Goal: Information Seeking & Learning: Learn about a topic

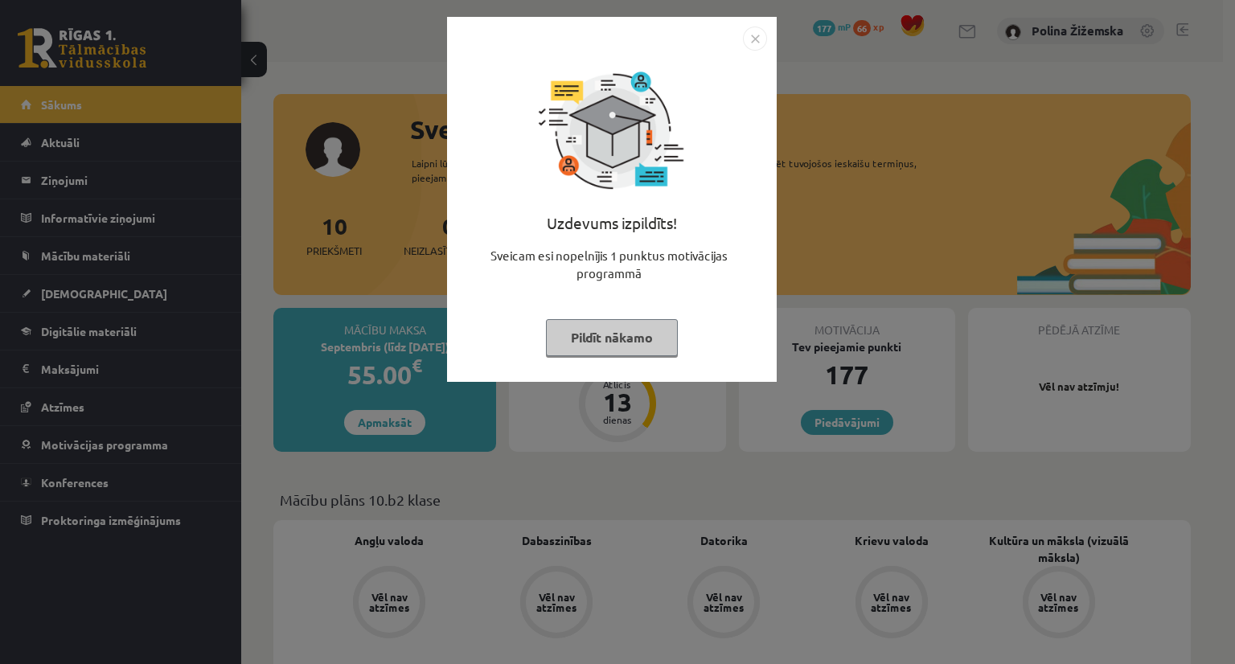
click at [659, 335] on button "Pildīt nākamo" at bounding box center [612, 337] width 132 height 37
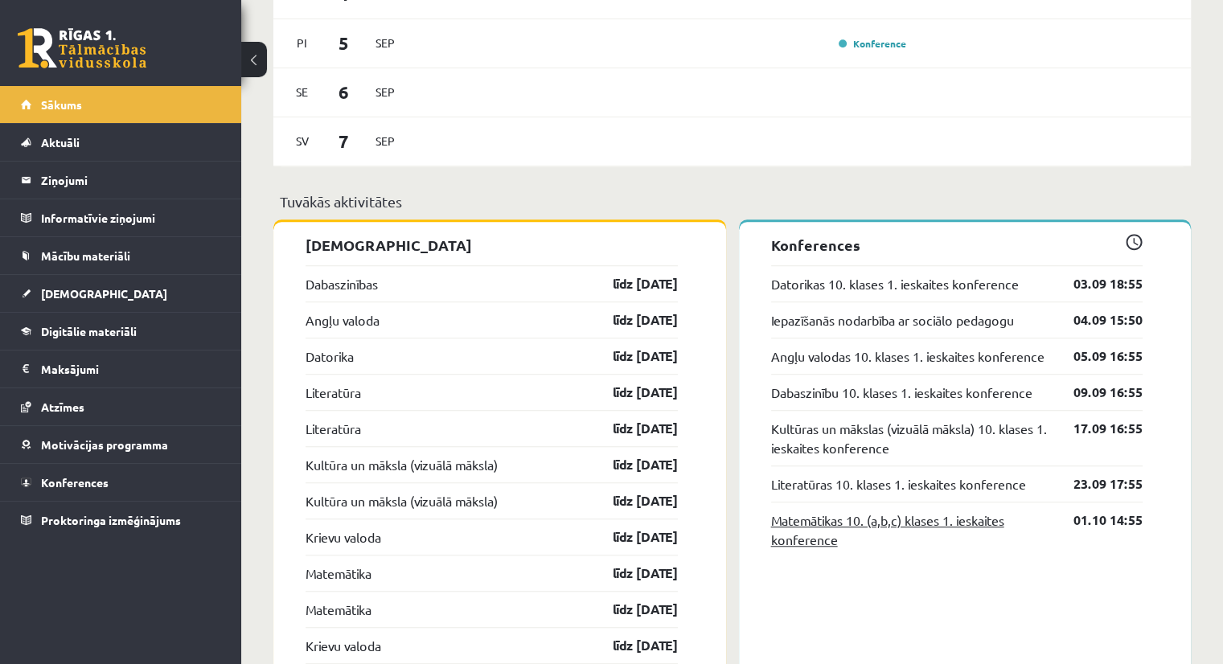
scroll to position [1111, 0]
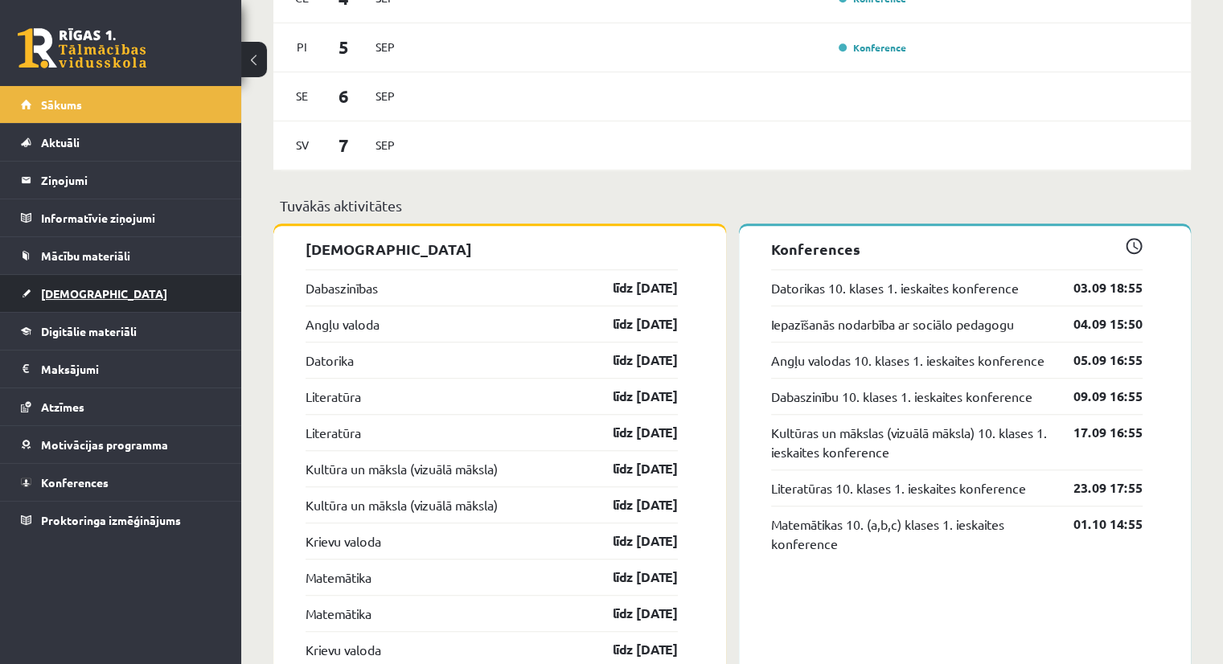
click at [74, 290] on span "[DEMOGRAPHIC_DATA]" at bounding box center [104, 293] width 126 height 14
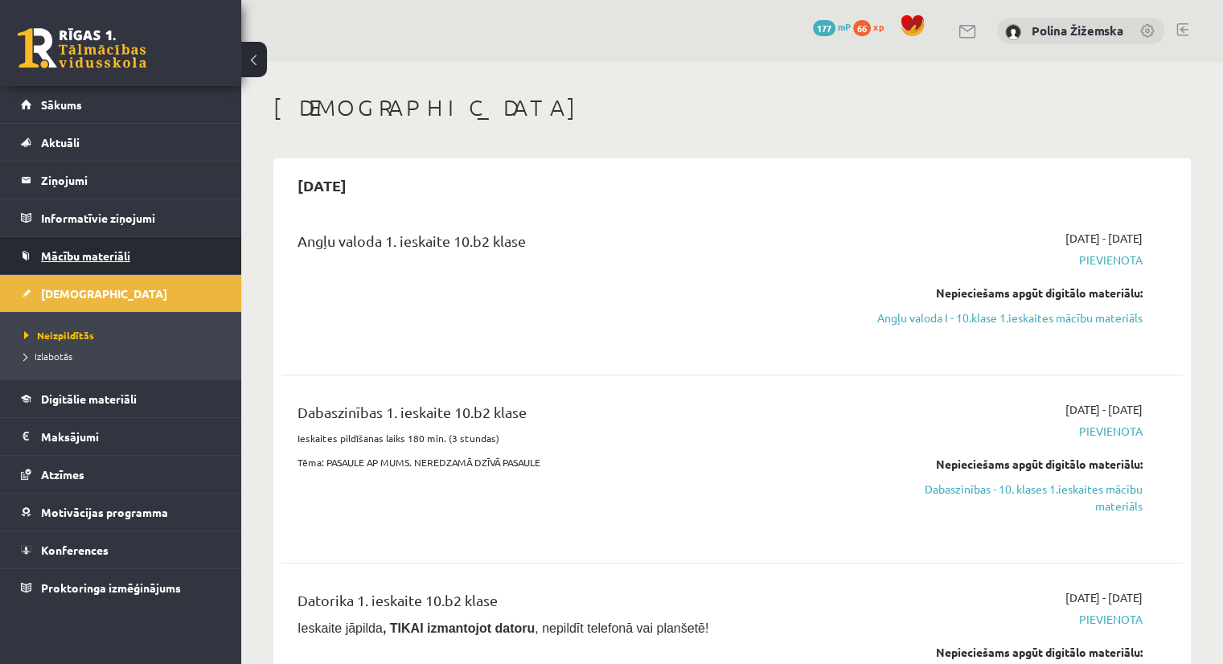
click at [92, 259] on span "Mācību materiāli" at bounding box center [85, 256] width 89 height 14
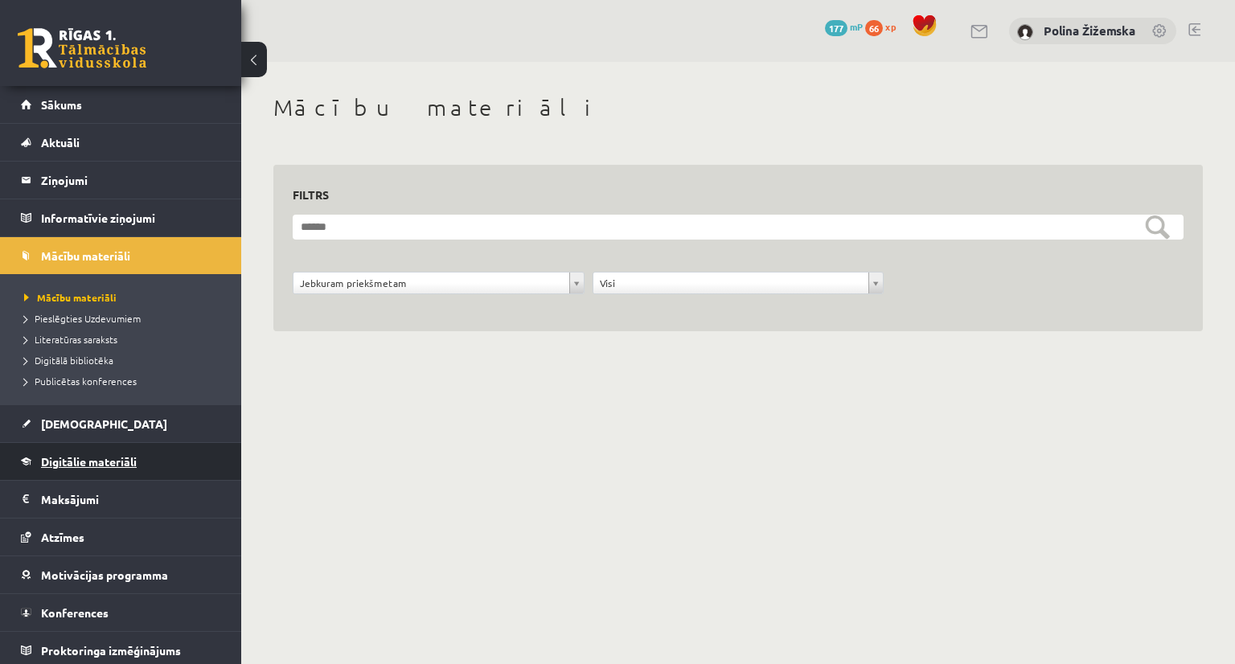
click at [124, 454] on span "Digitālie materiāli" at bounding box center [89, 461] width 96 height 14
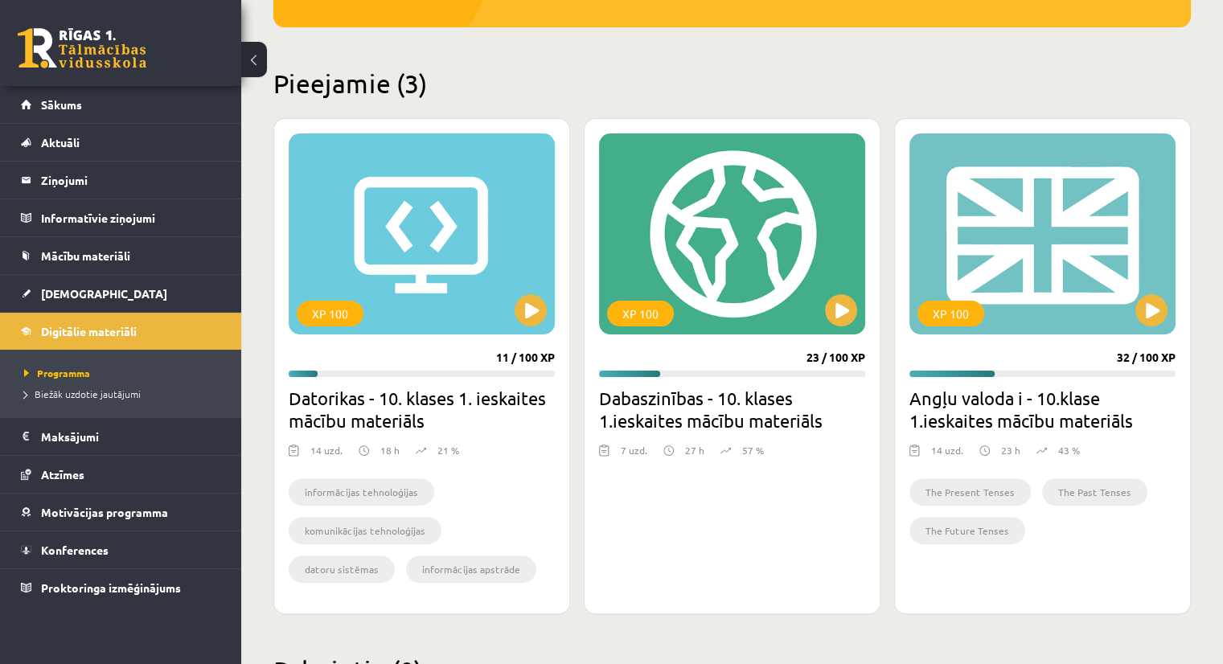
scroll to position [347, 0]
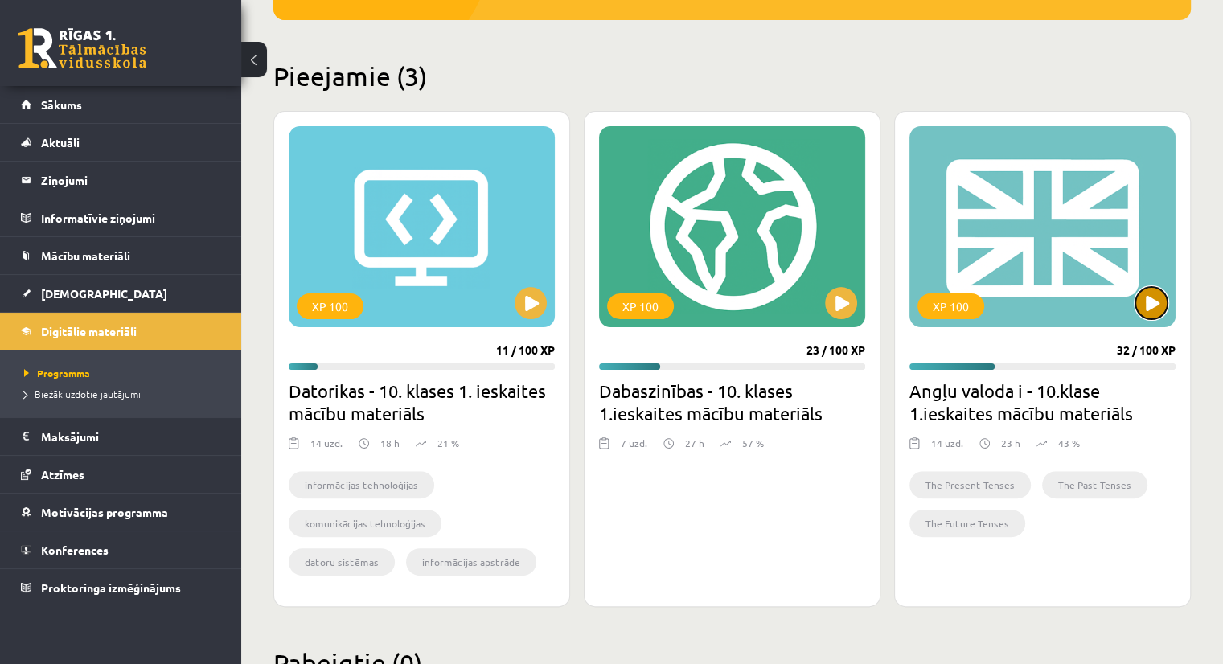
click at [1153, 292] on button at bounding box center [1152, 303] width 32 height 32
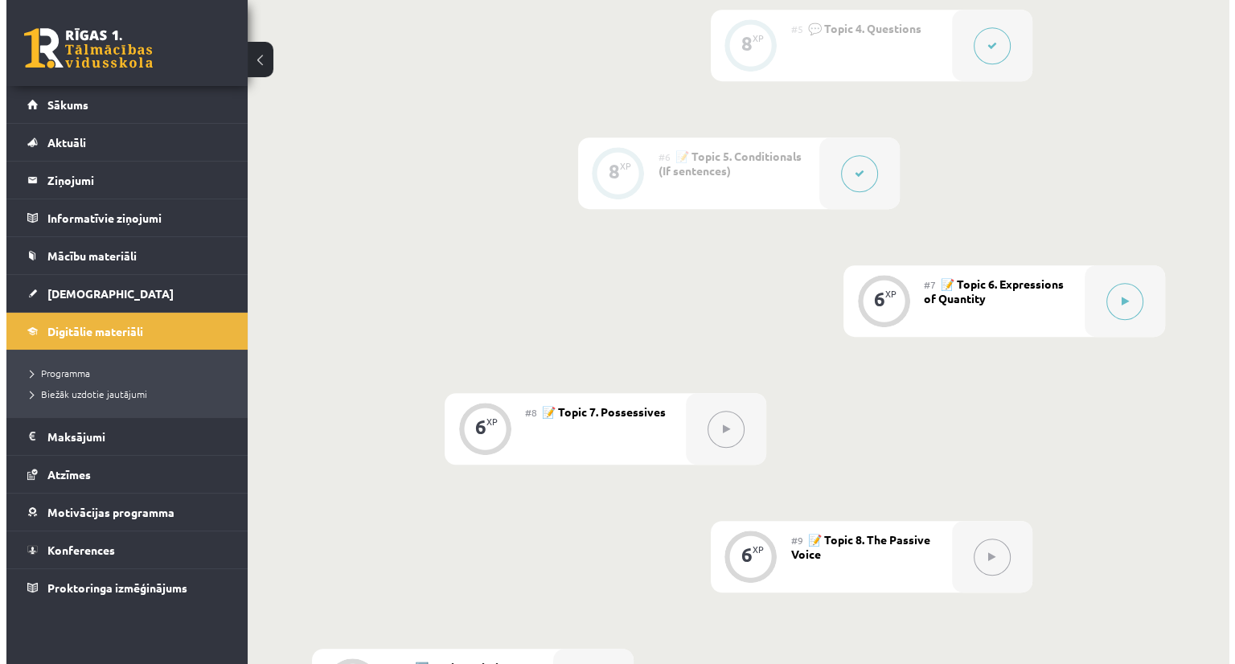
scroll to position [968, 0]
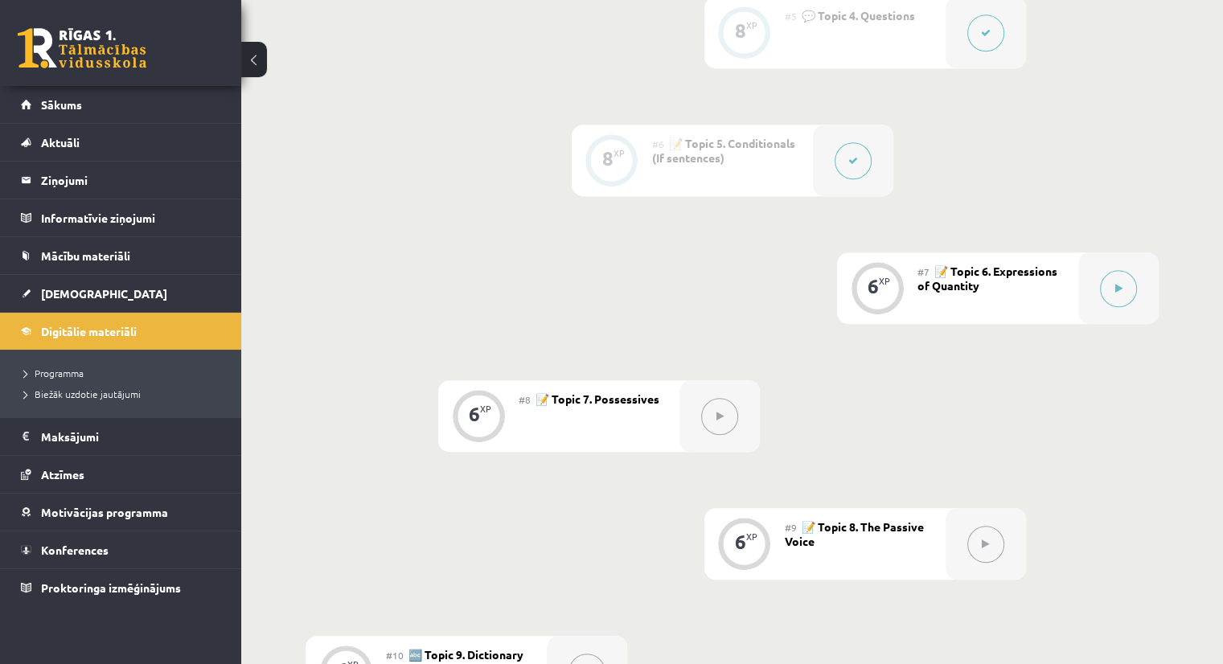
click at [848, 156] on icon at bounding box center [853, 161] width 10 height 10
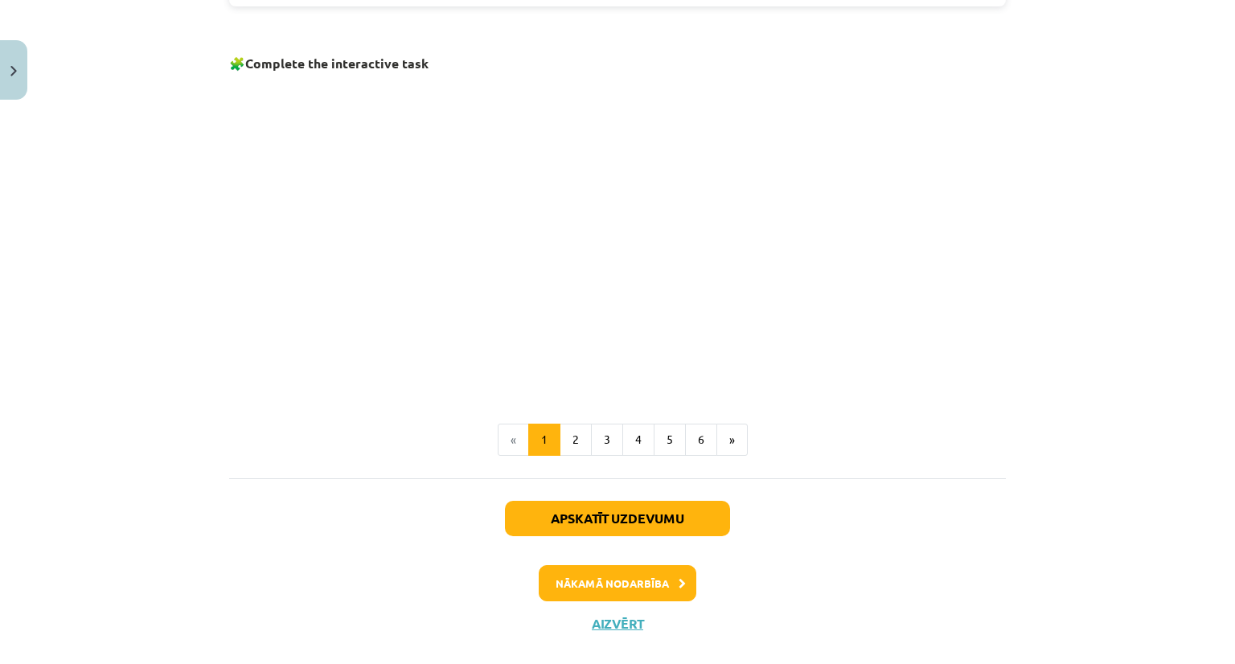
scroll to position [1058, 0]
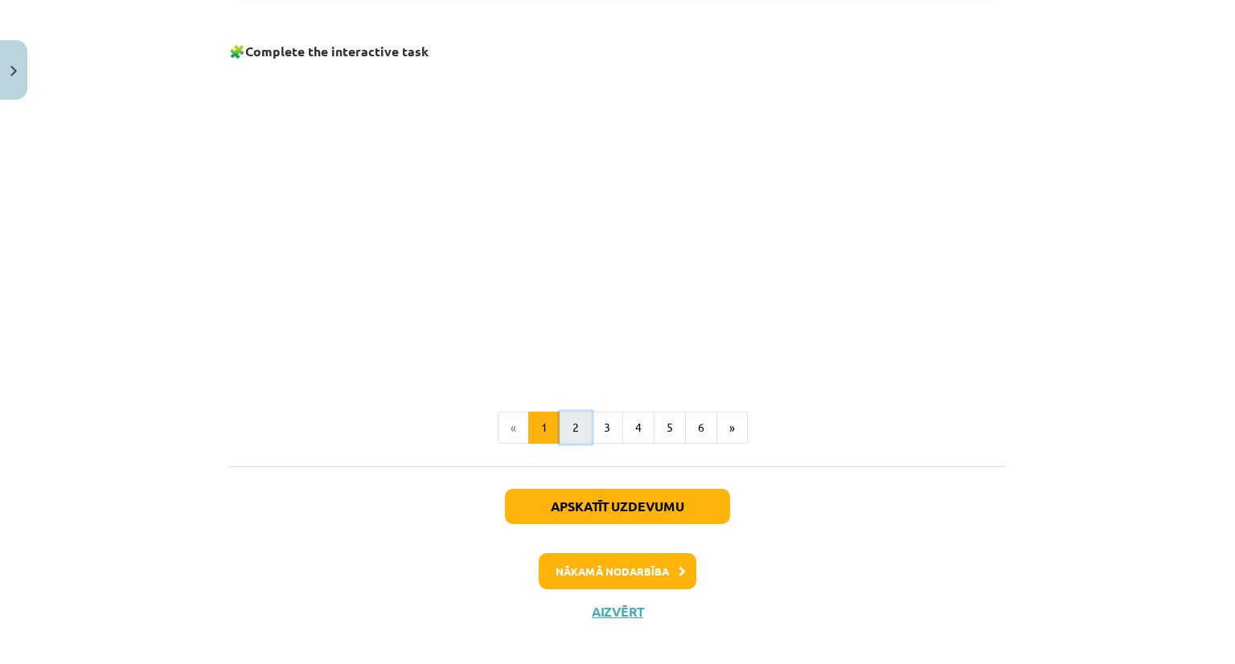
click at [567, 435] on button "2" at bounding box center [576, 428] width 32 height 32
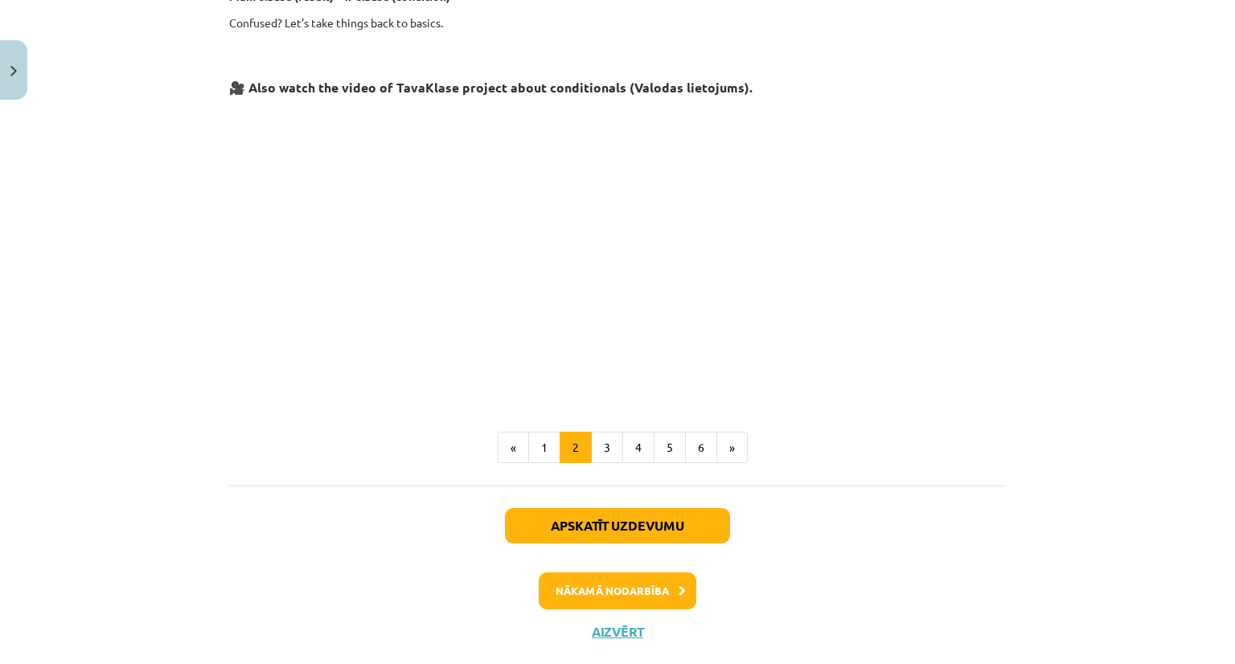
scroll to position [688, 0]
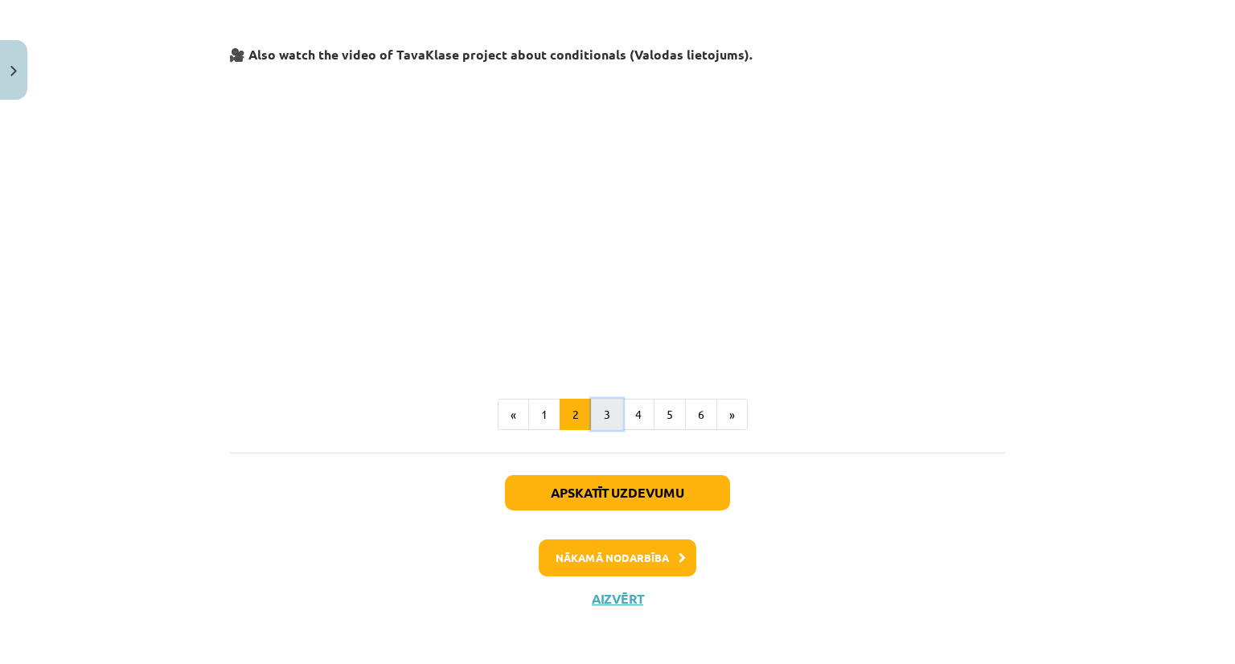
click at [609, 402] on button "3" at bounding box center [607, 415] width 32 height 32
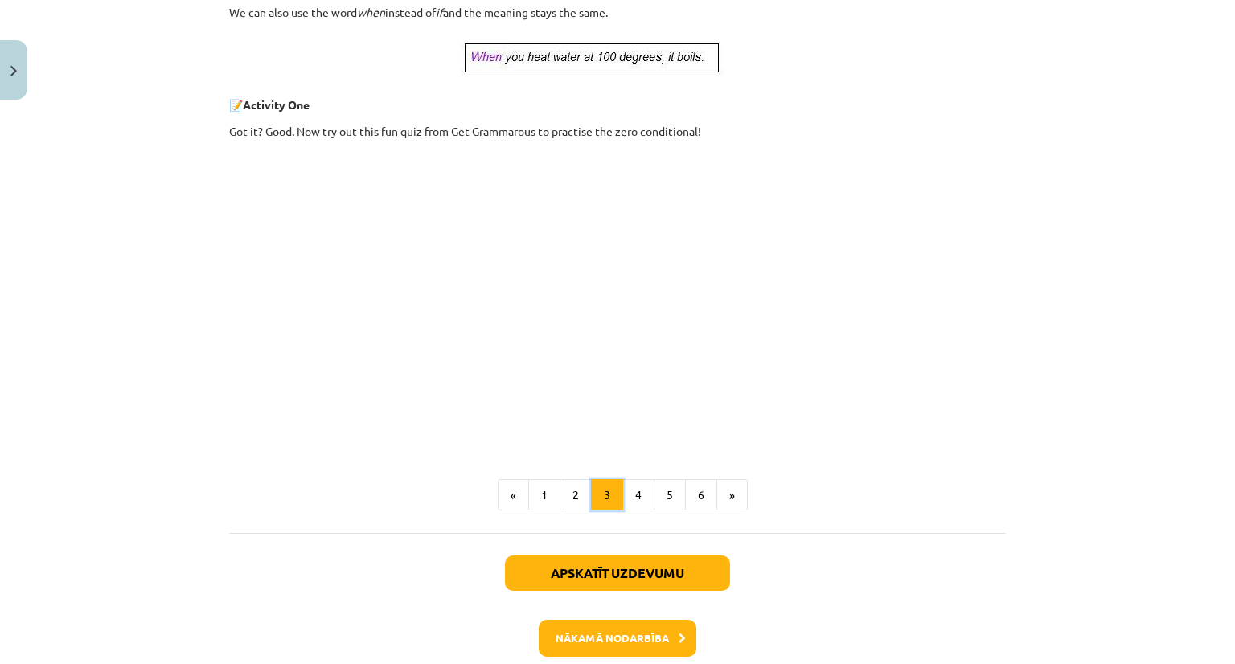
scroll to position [614, 0]
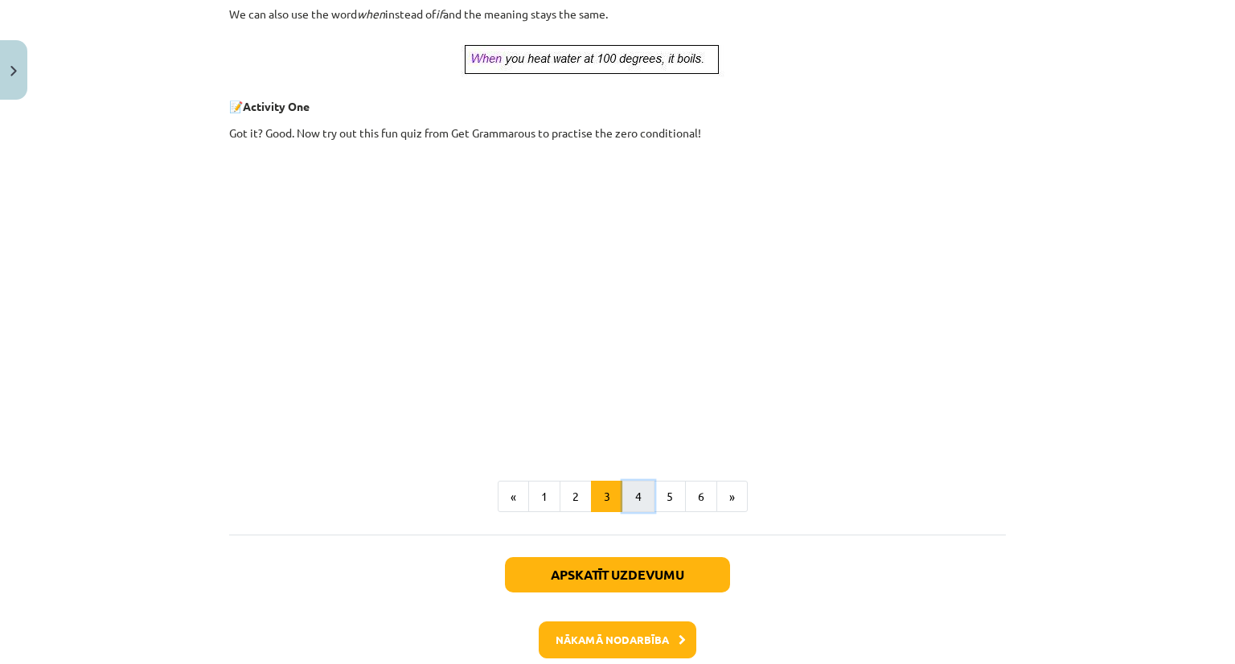
click at [634, 484] on button "4" at bounding box center [638, 497] width 32 height 32
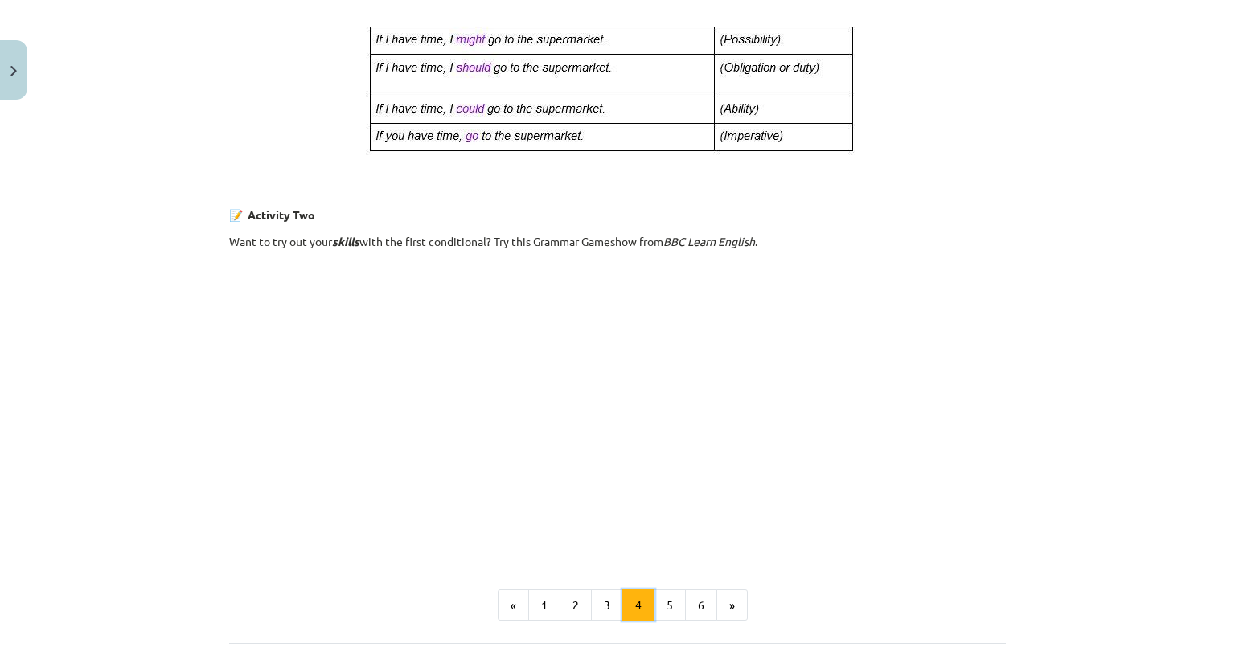
scroll to position [863, 0]
click at [661, 603] on button "5" at bounding box center [670, 603] width 32 height 32
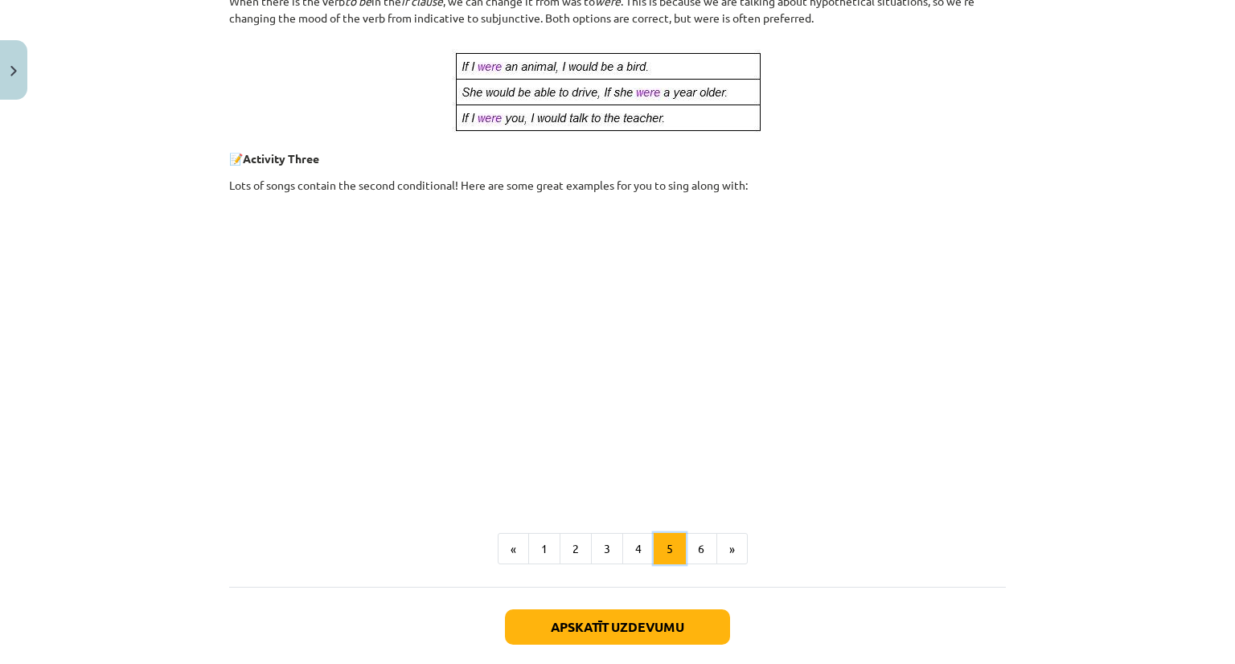
scroll to position [785, 0]
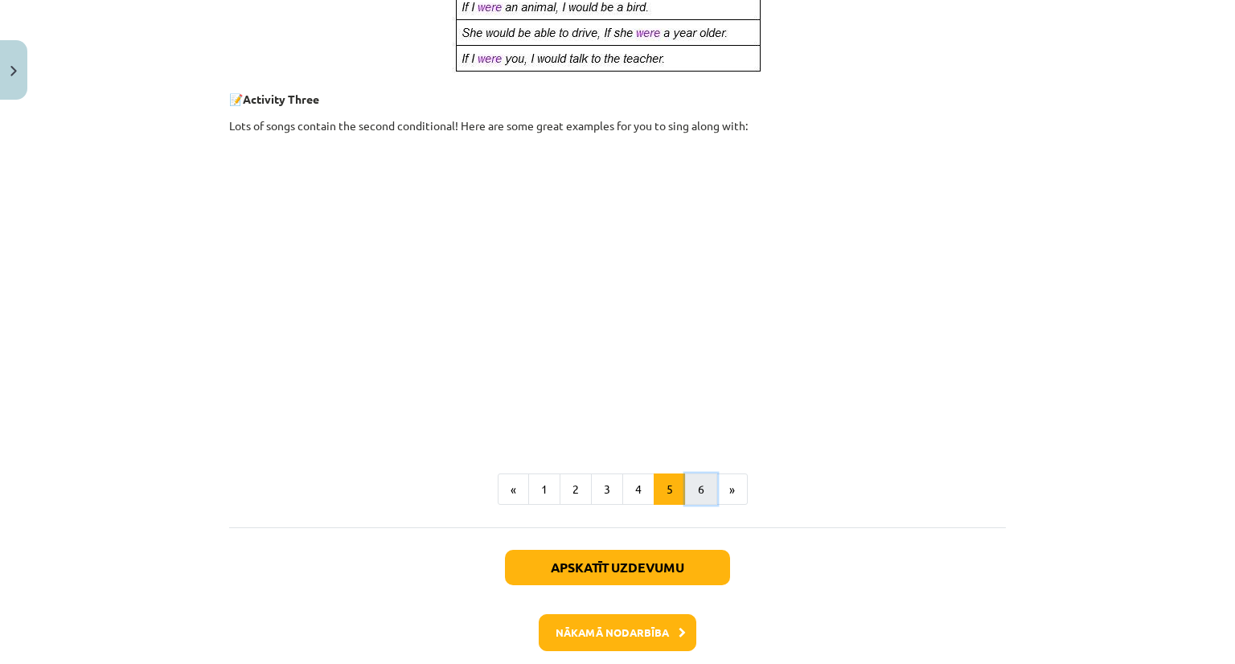
click at [695, 491] on button "6" at bounding box center [701, 490] width 32 height 32
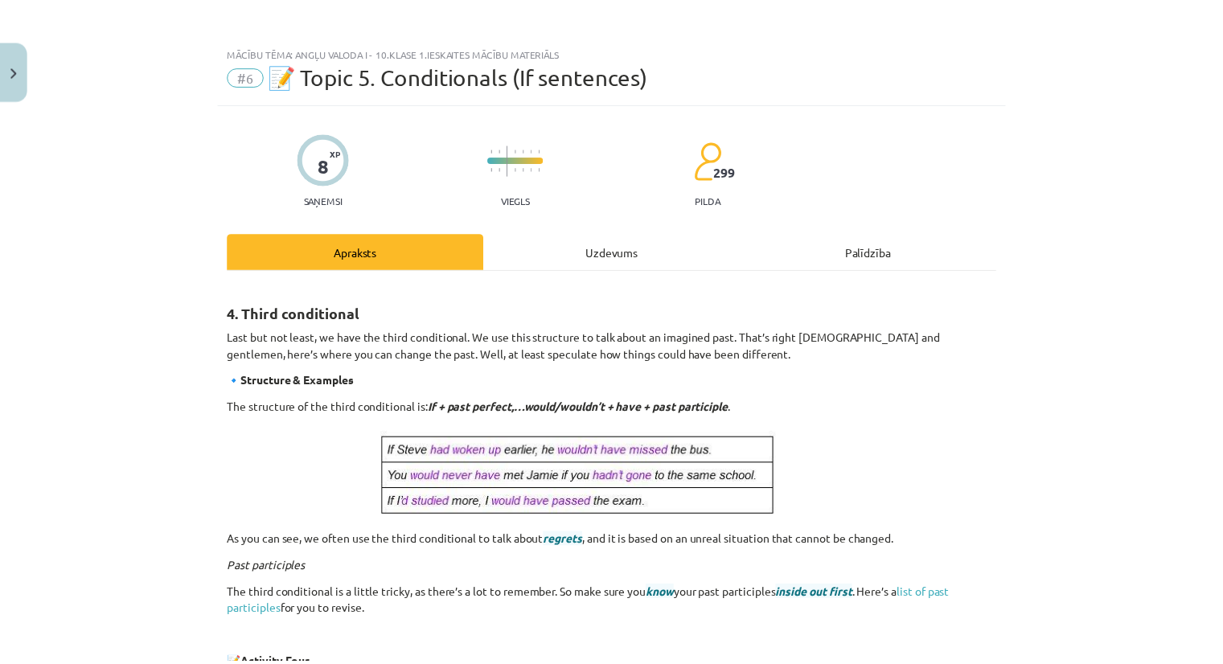
scroll to position [0, 0]
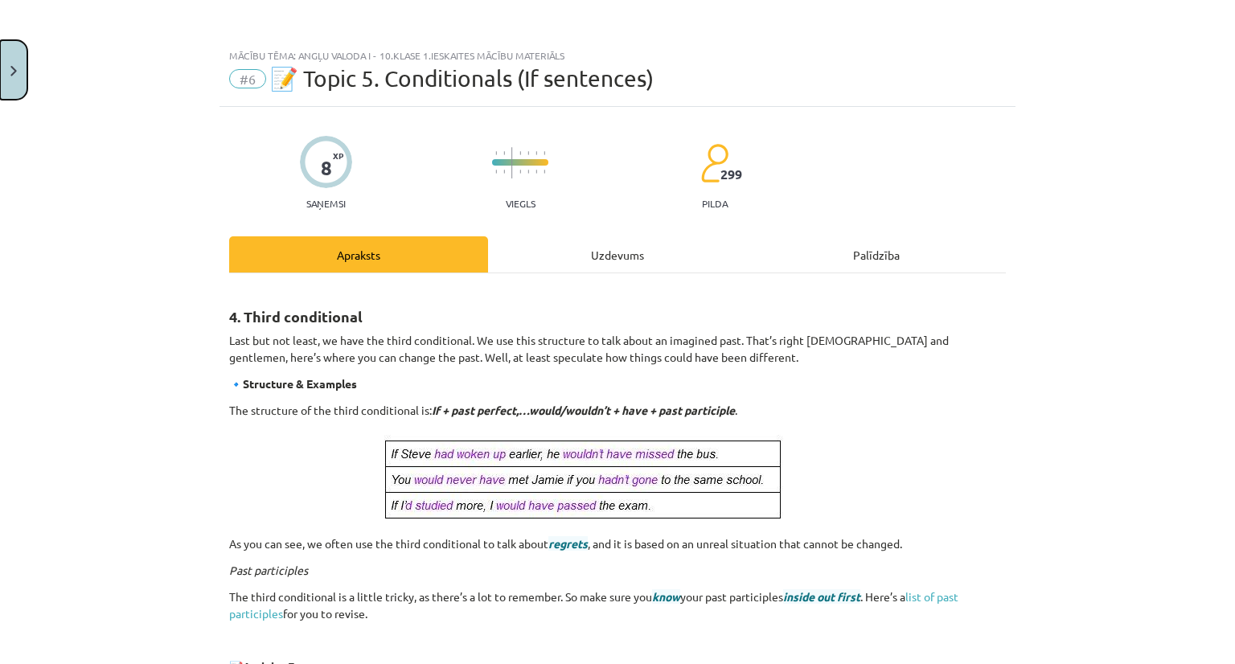
click at [18, 58] on button "Close" at bounding box center [13, 70] width 27 height 60
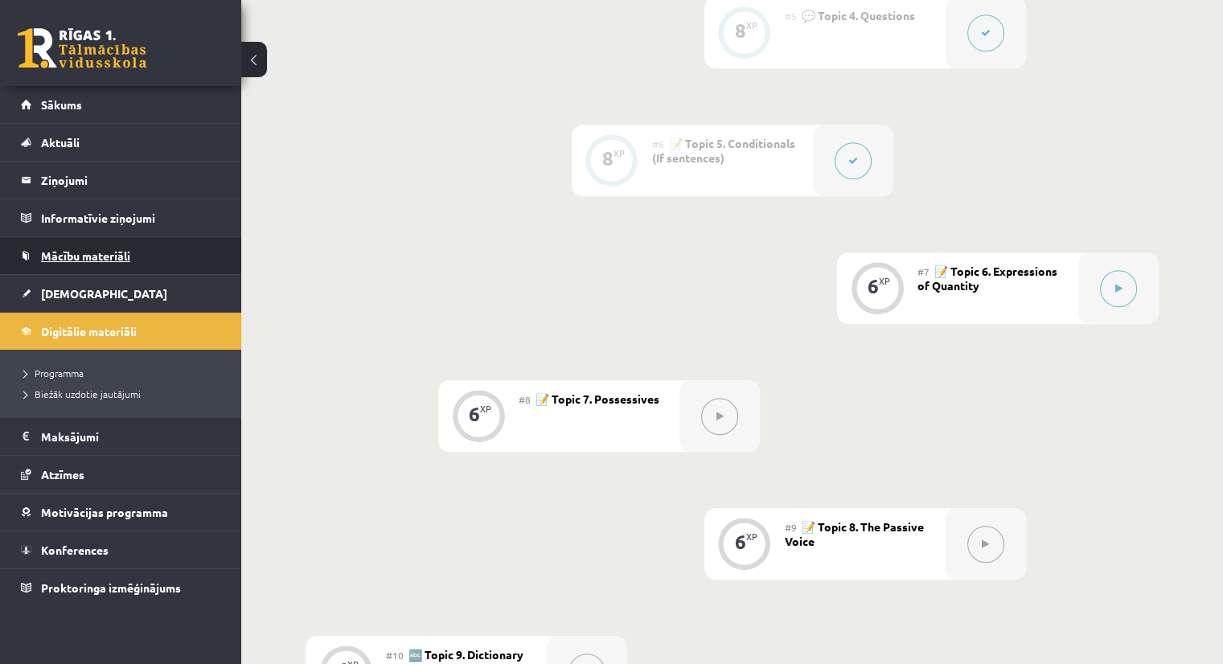
click at [88, 258] on span "Mācību materiāli" at bounding box center [85, 256] width 89 height 14
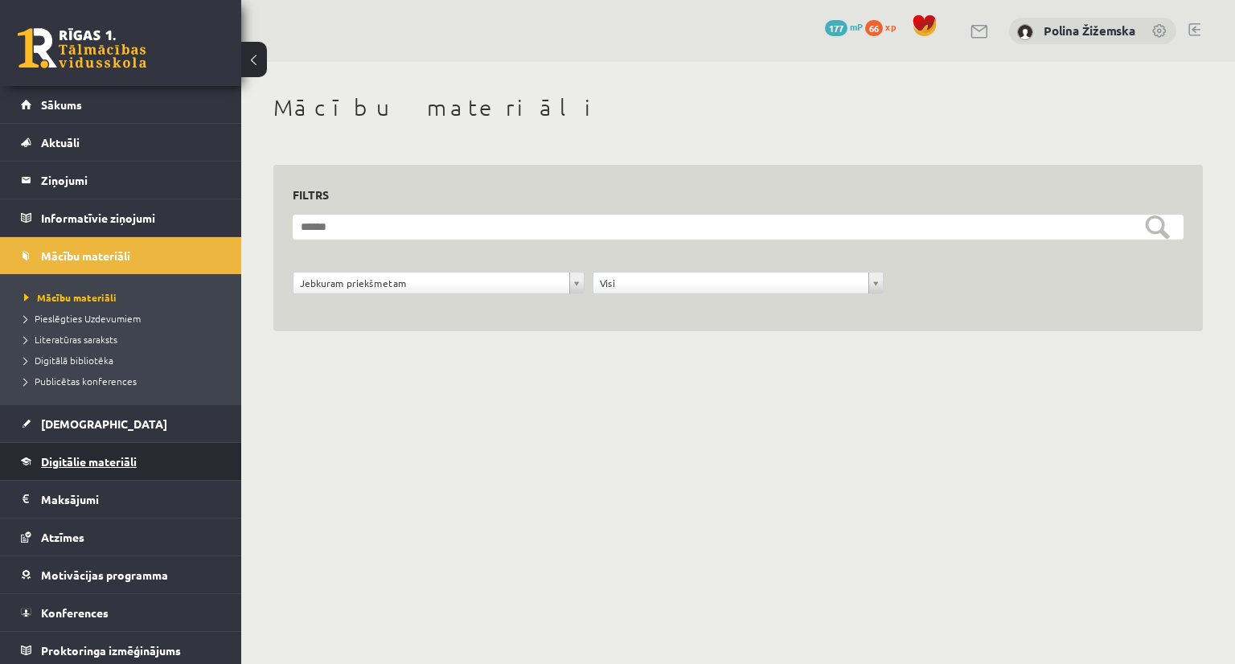
click at [101, 451] on link "Digitālie materiāli" at bounding box center [121, 461] width 200 height 37
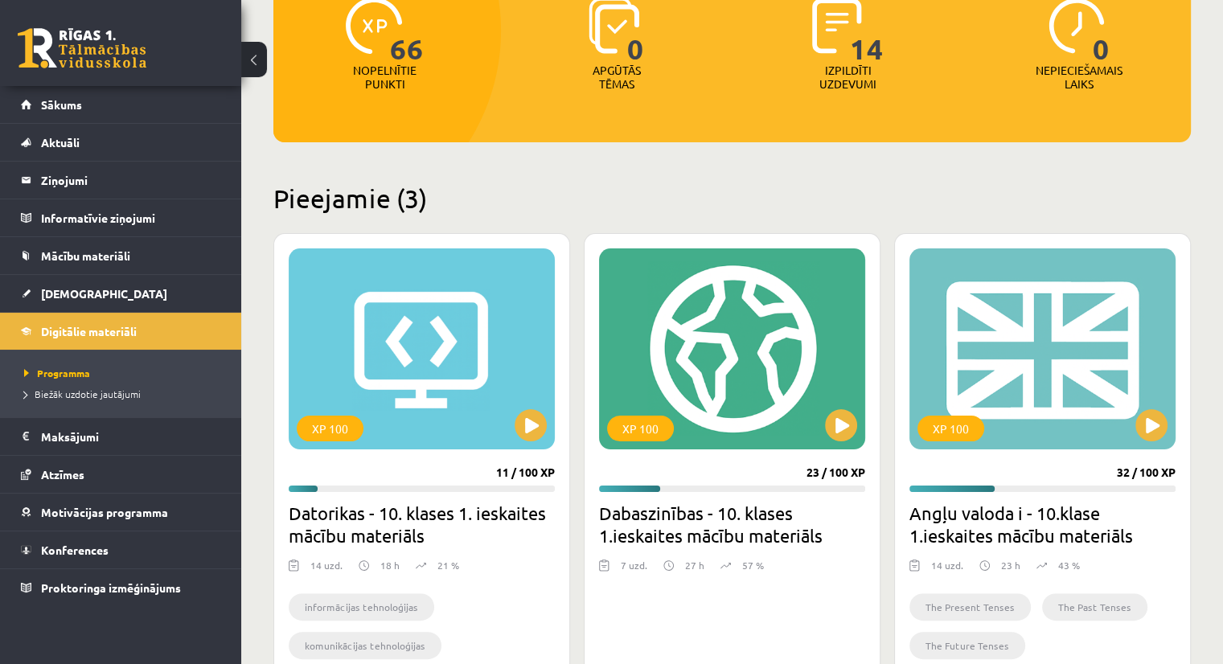
scroll to position [233, 0]
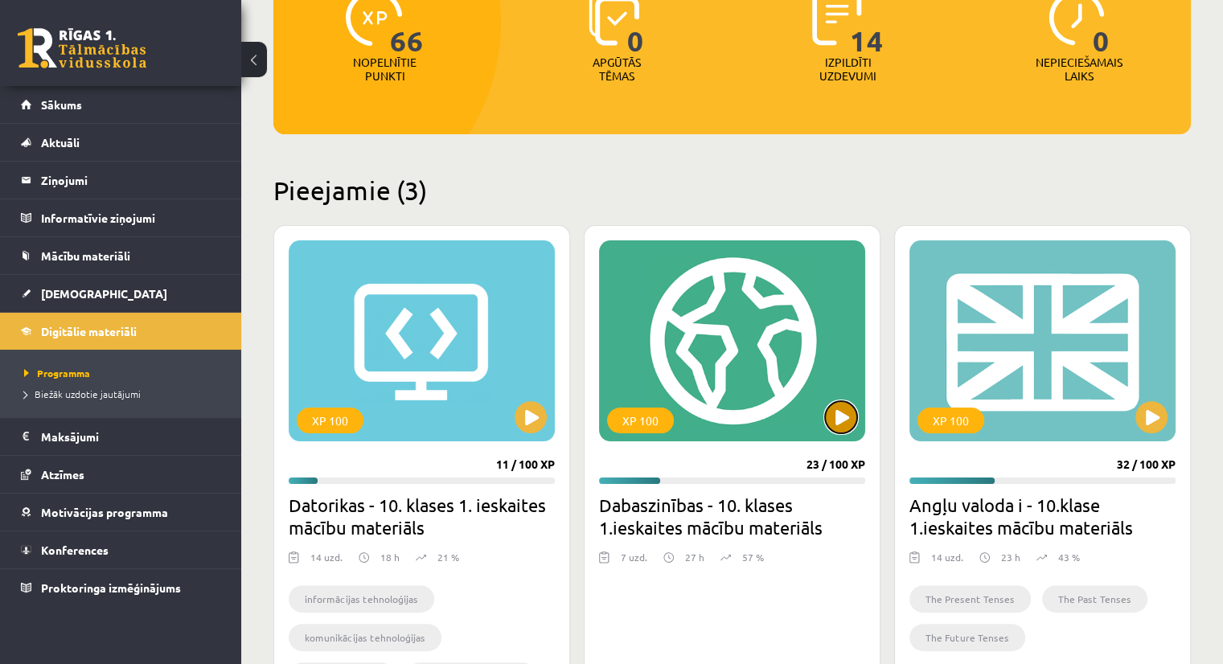
click at [848, 413] on button at bounding box center [841, 417] width 32 height 32
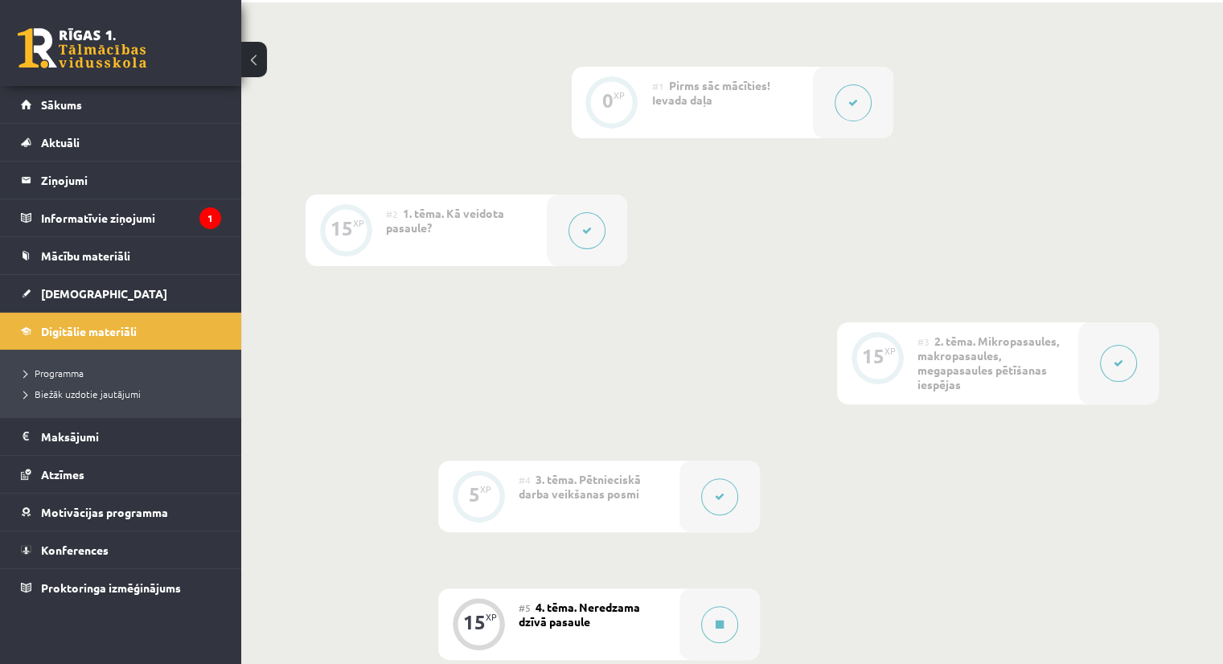
scroll to position [370, 0]
click at [94, 220] on legend "Informatīvie ziņojumi 1" at bounding box center [131, 217] width 180 height 37
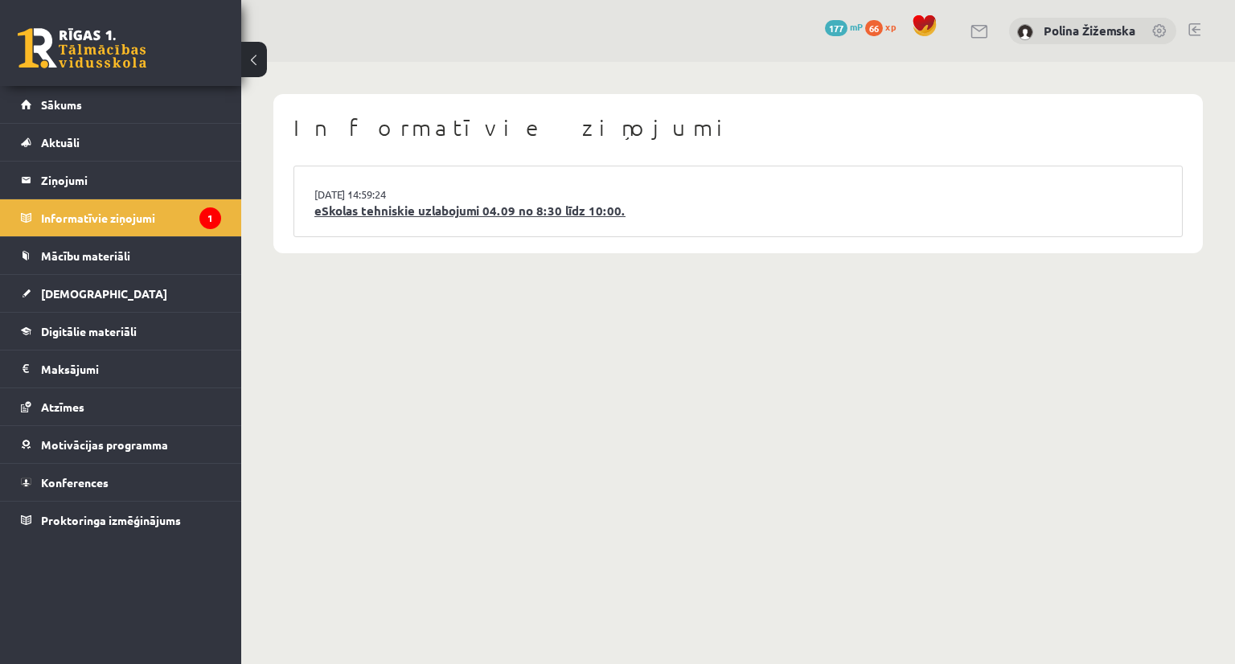
click at [438, 216] on link "eSkolas tehniskie uzlabojumi 04.09 no 8:30 līdz 10:00." at bounding box center [738, 211] width 848 height 18
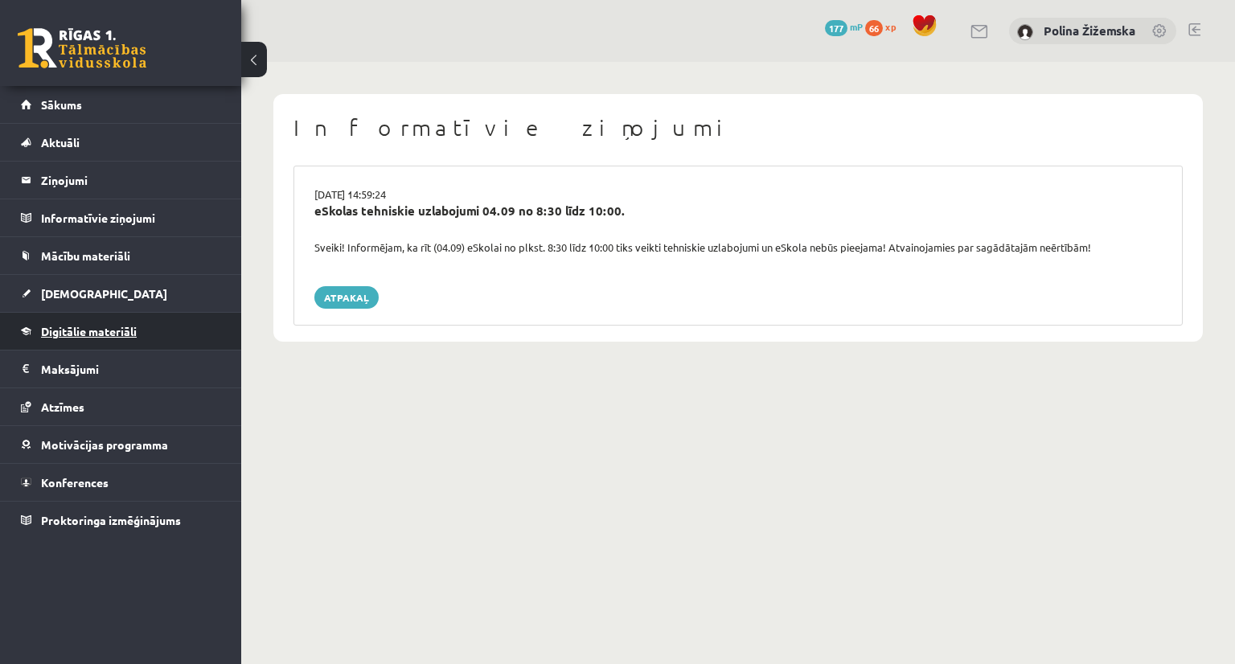
click at [142, 332] on link "Digitālie materiāli" at bounding box center [121, 331] width 200 height 37
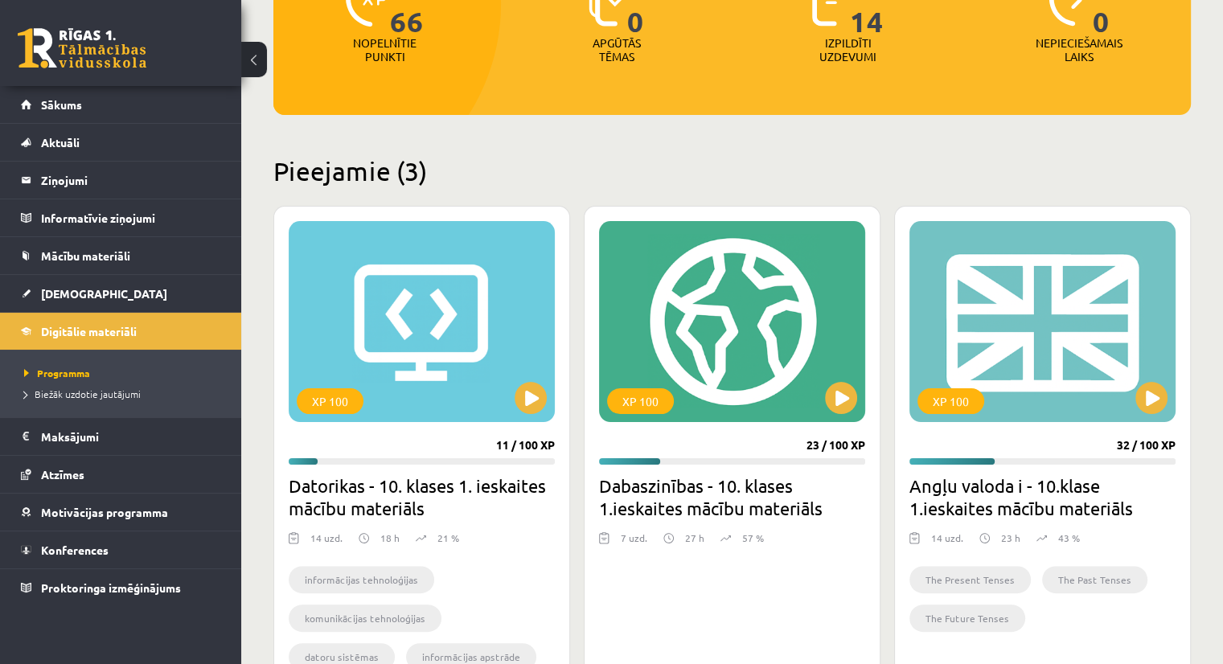
scroll to position [277, 0]
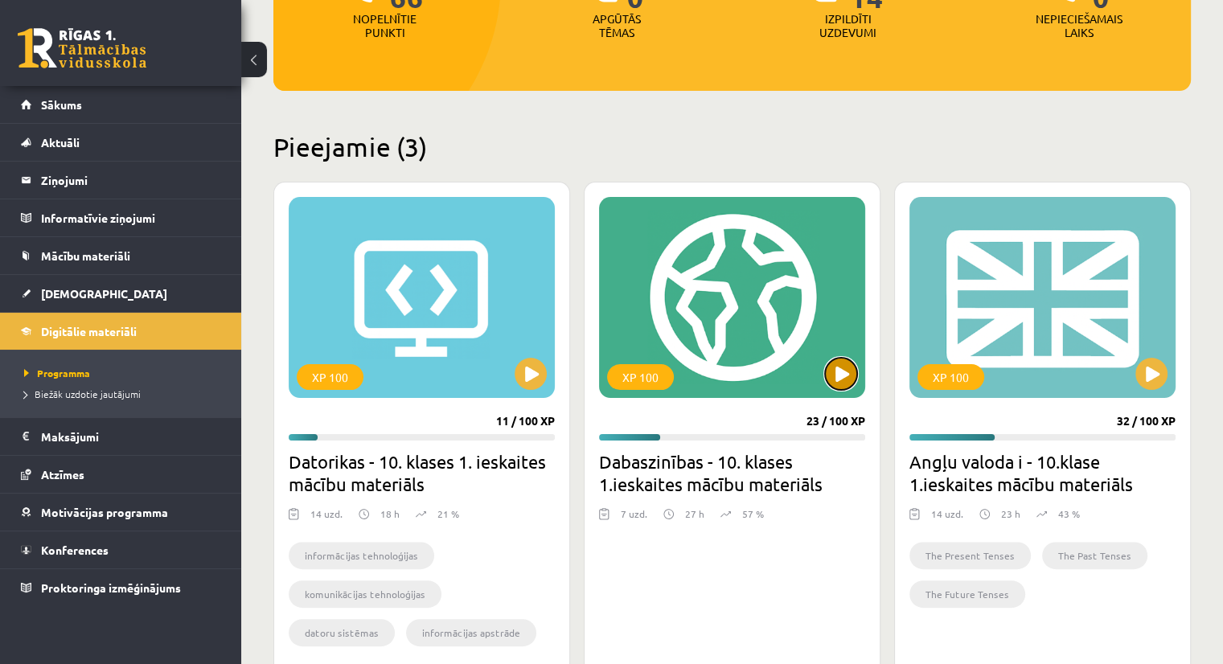
click at [846, 376] on button at bounding box center [841, 374] width 32 height 32
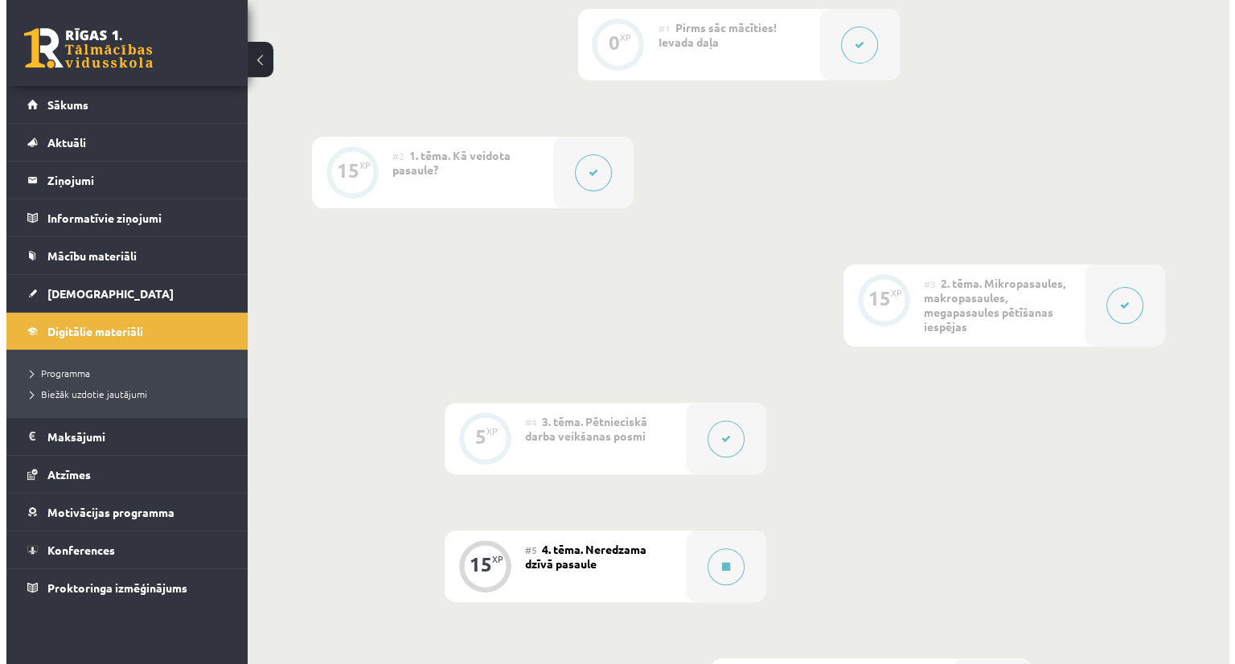
scroll to position [426, 0]
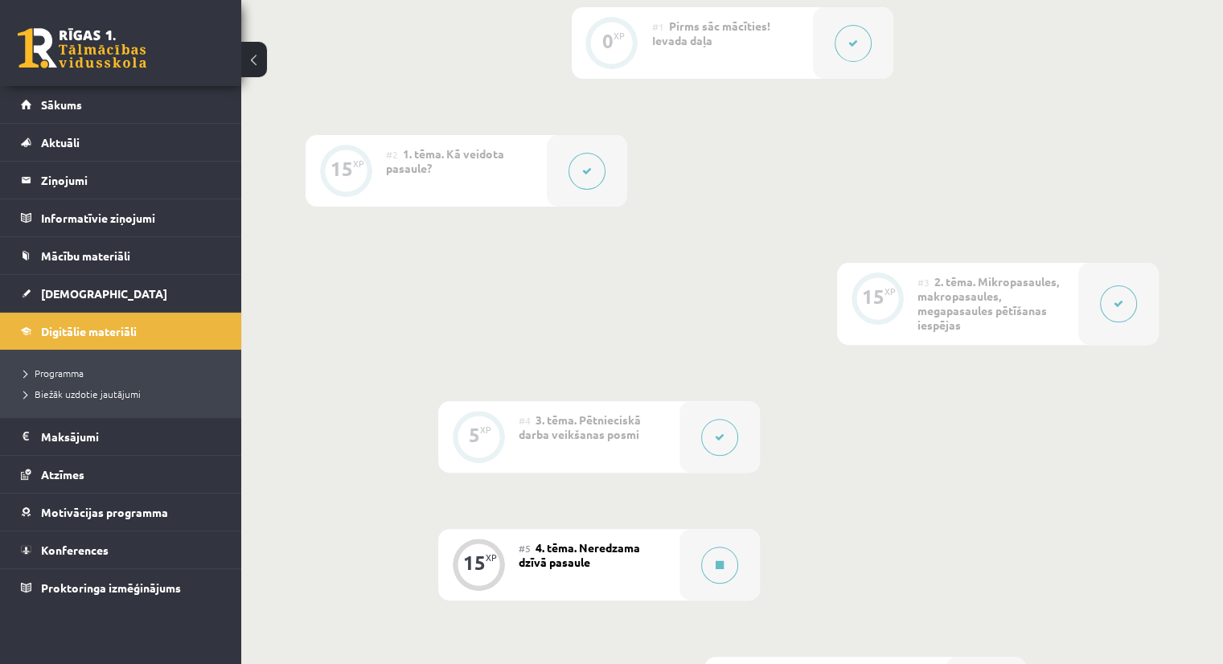
click at [1103, 298] on button at bounding box center [1118, 304] width 37 height 37
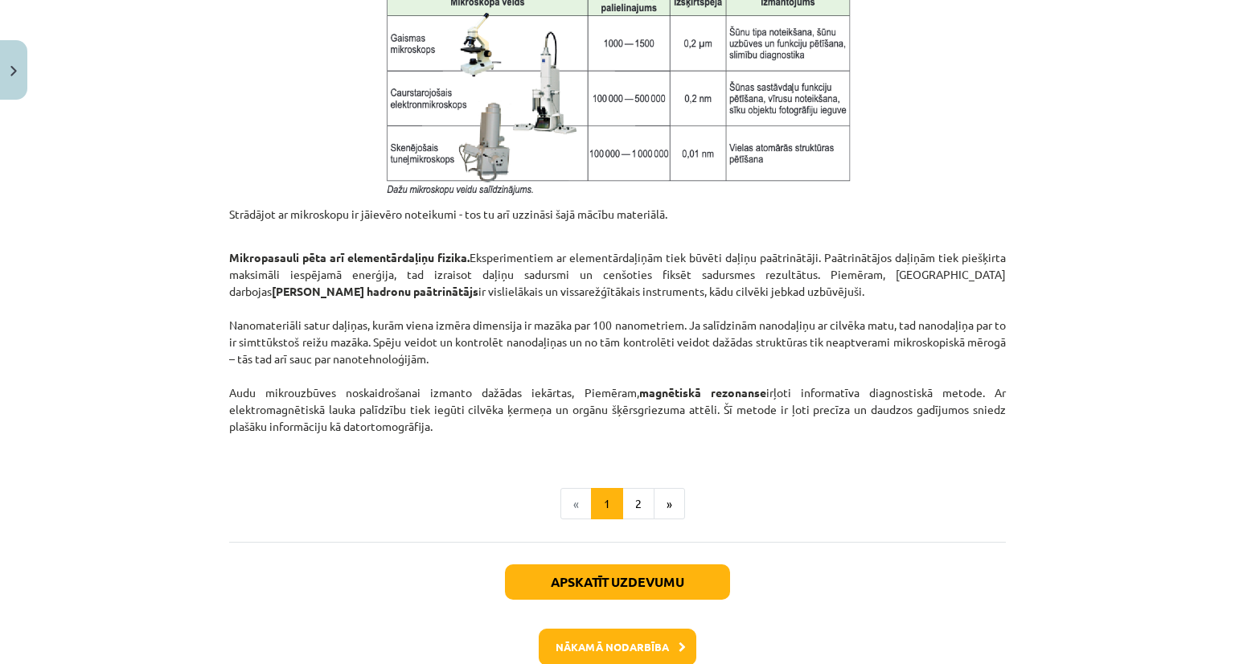
scroll to position [1349, 0]
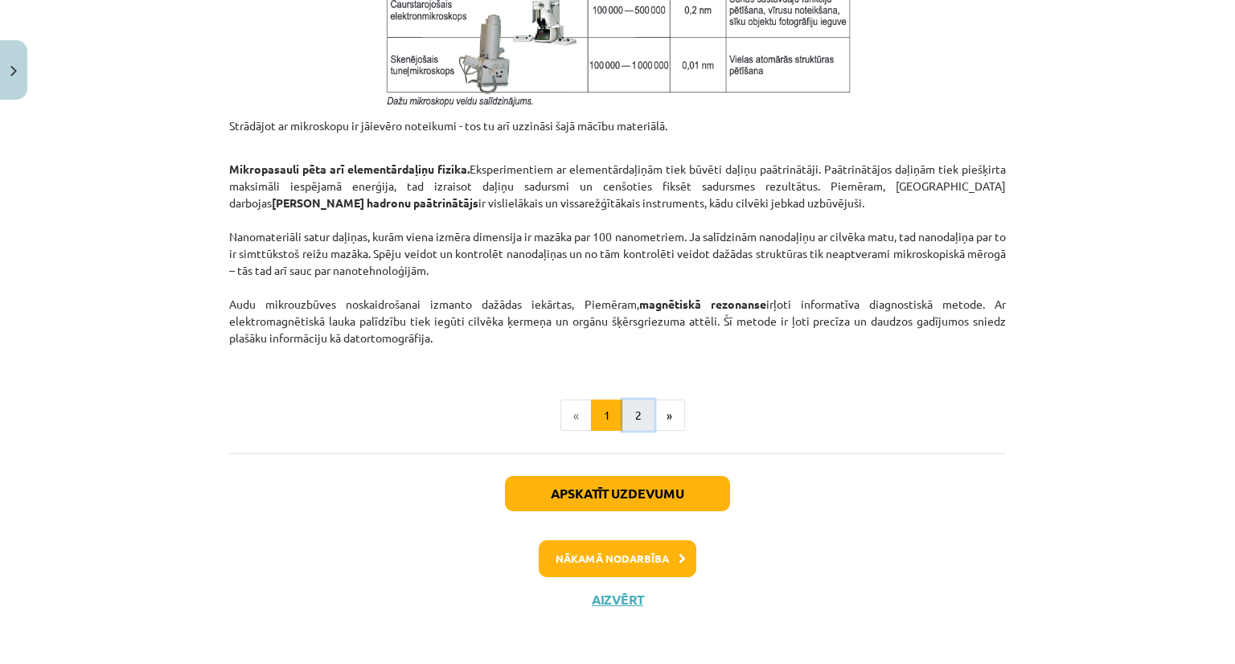
click at [622, 410] on button "2" at bounding box center [638, 416] width 32 height 32
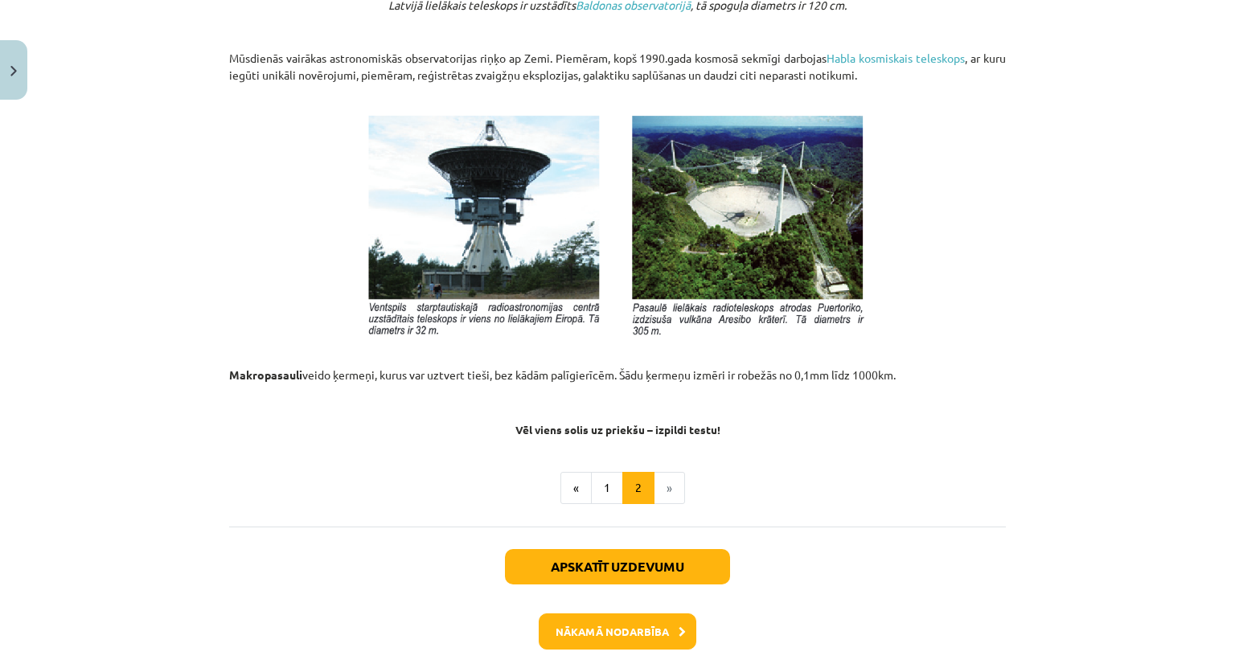
scroll to position [1712, 0]
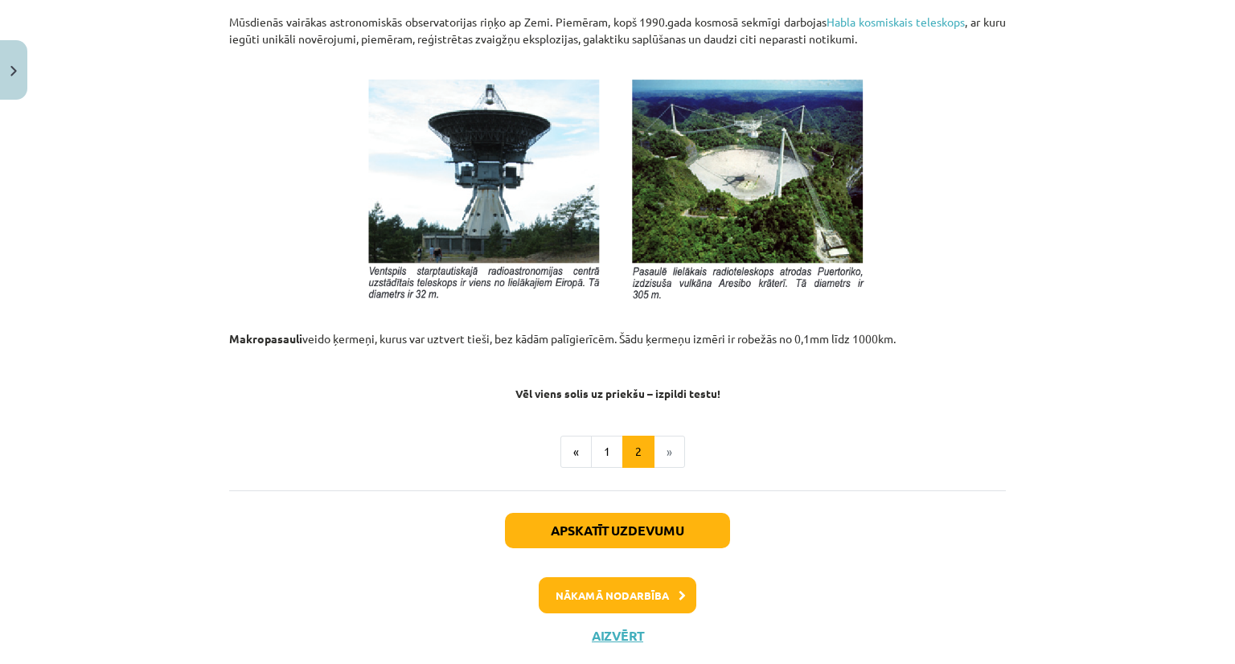
click at [665, 451] on li "»" at bounding box center [670, 452] width 31 height 32
click at [574, 445] on button "«" at bounding box center [576, 452] width 31 height 32
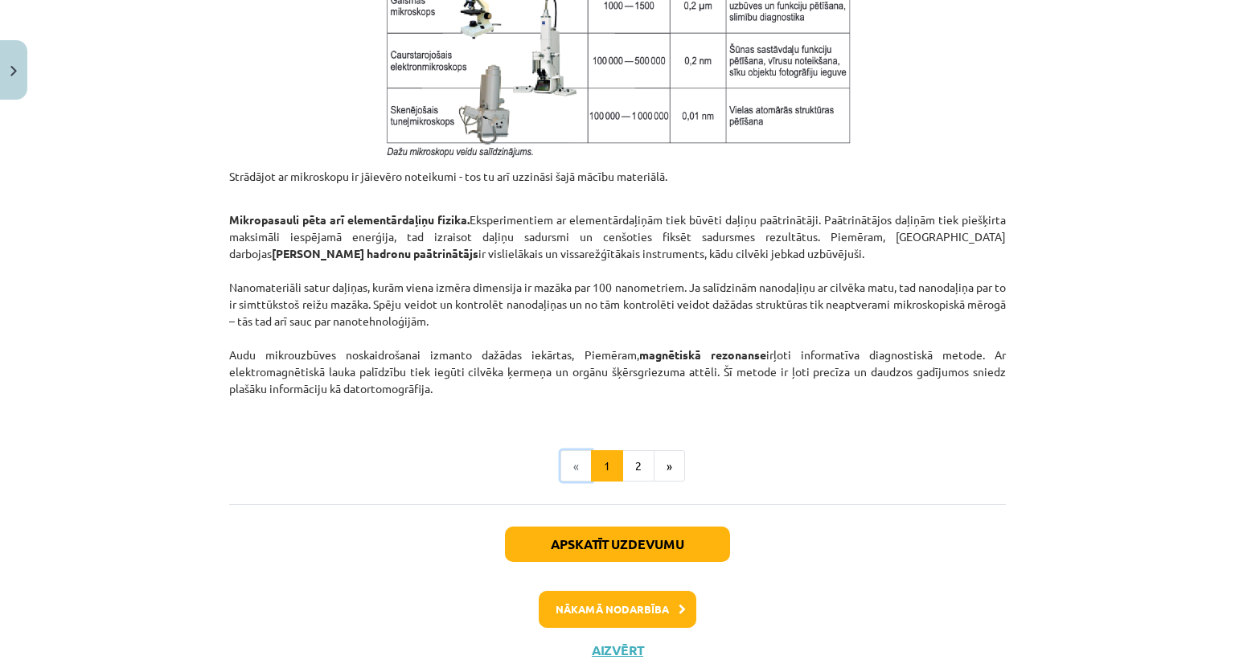
scroll to position [1349, 0]
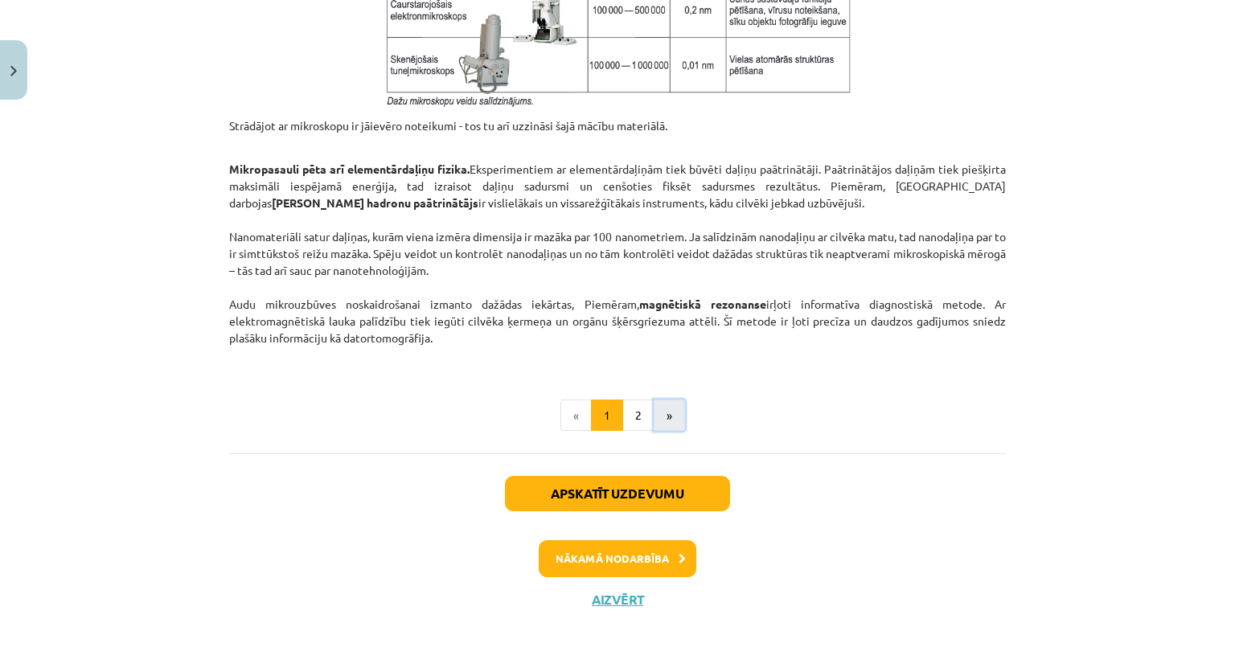
click at [664, 414] on button "»" at bounding box center [669, 416] width 31 height 32
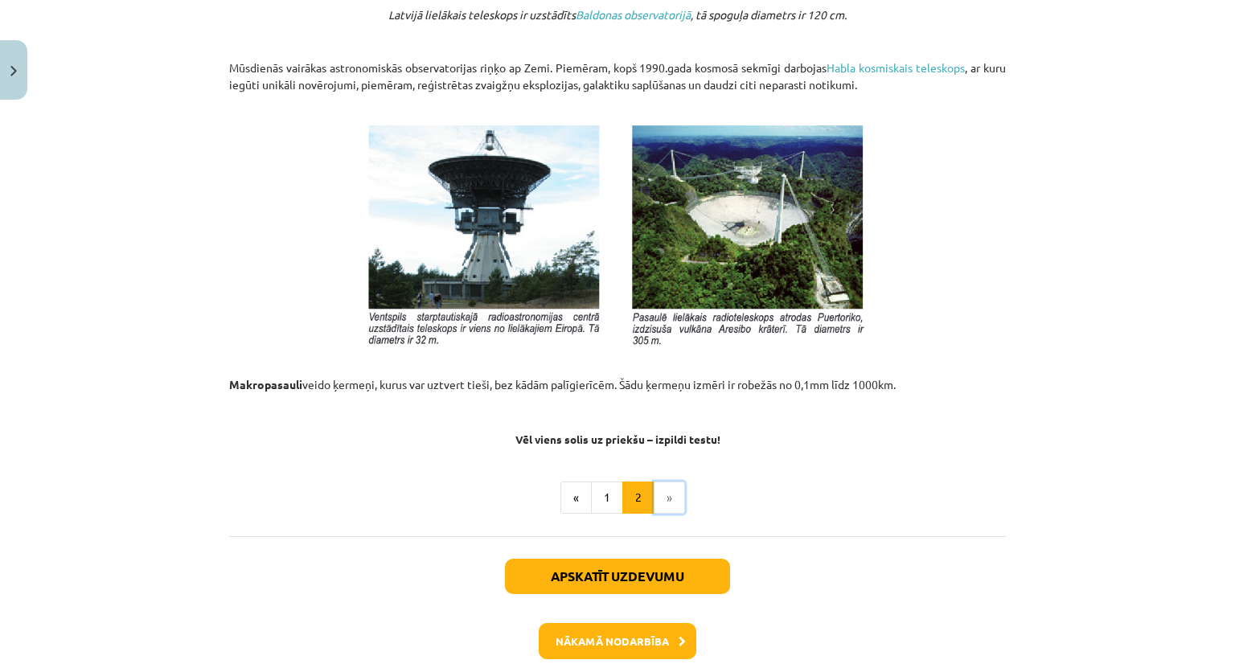
scroll to position [1752, 0]
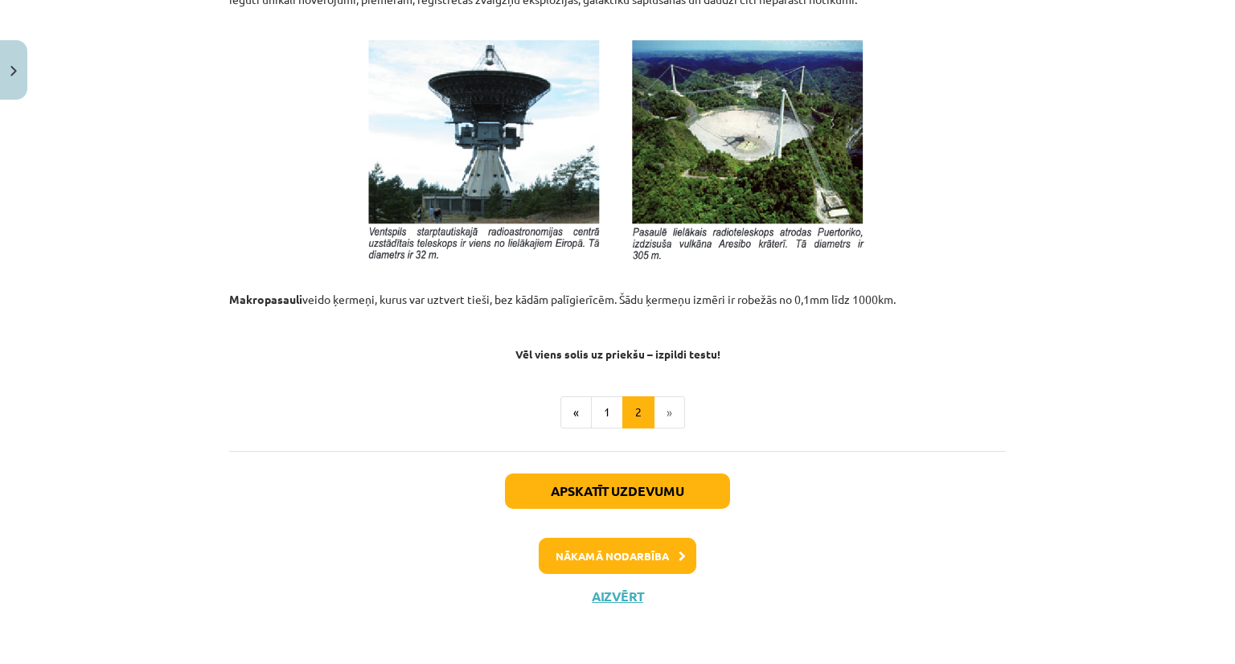
click at [655, 416] on li "»" at bounding box center [670, 412] width 31 height 32
click at [573, 491] on button "Apskatīt uzdevumu" at bounding box center [617, 491] width 225 height 35
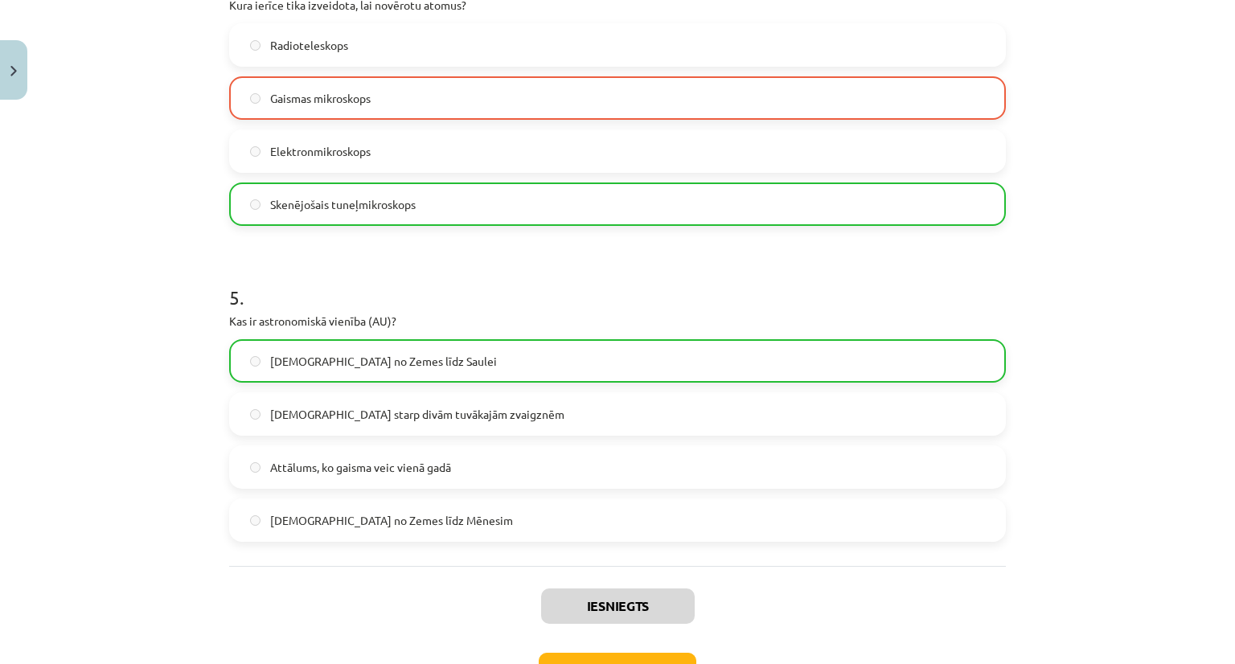
scroll to position [1467, 0]
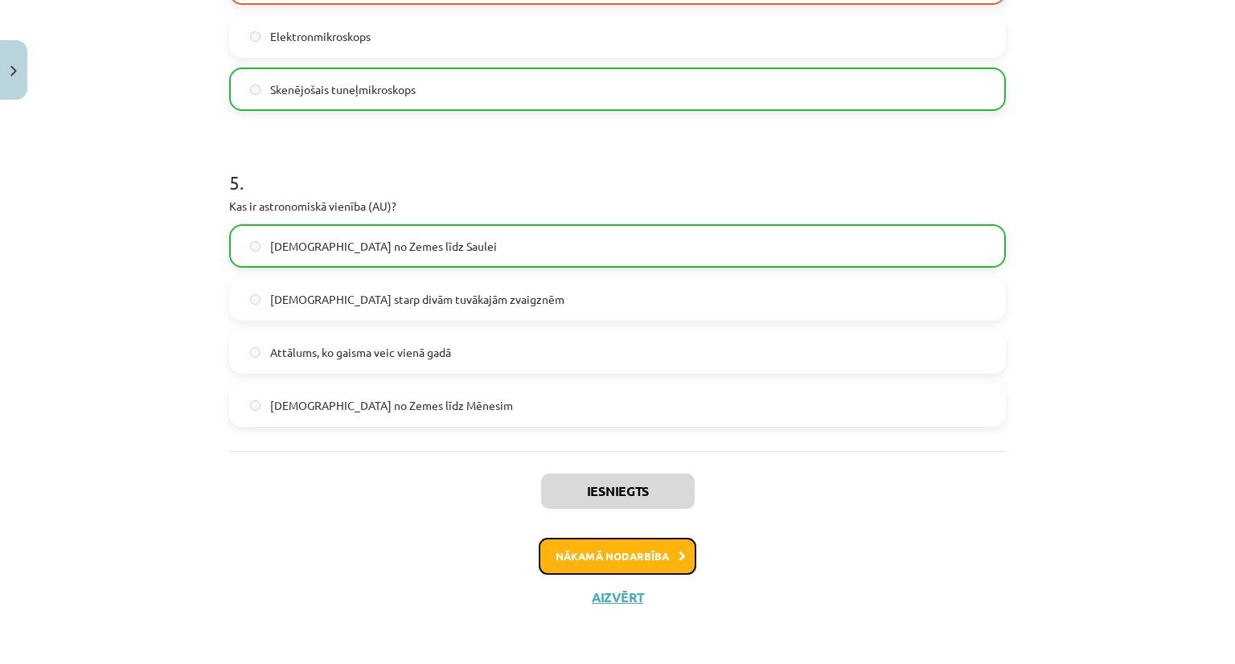
click at [644, 564] on button "Nākamā nodarbība" at bounding box center [618, 556] width 158 height 37
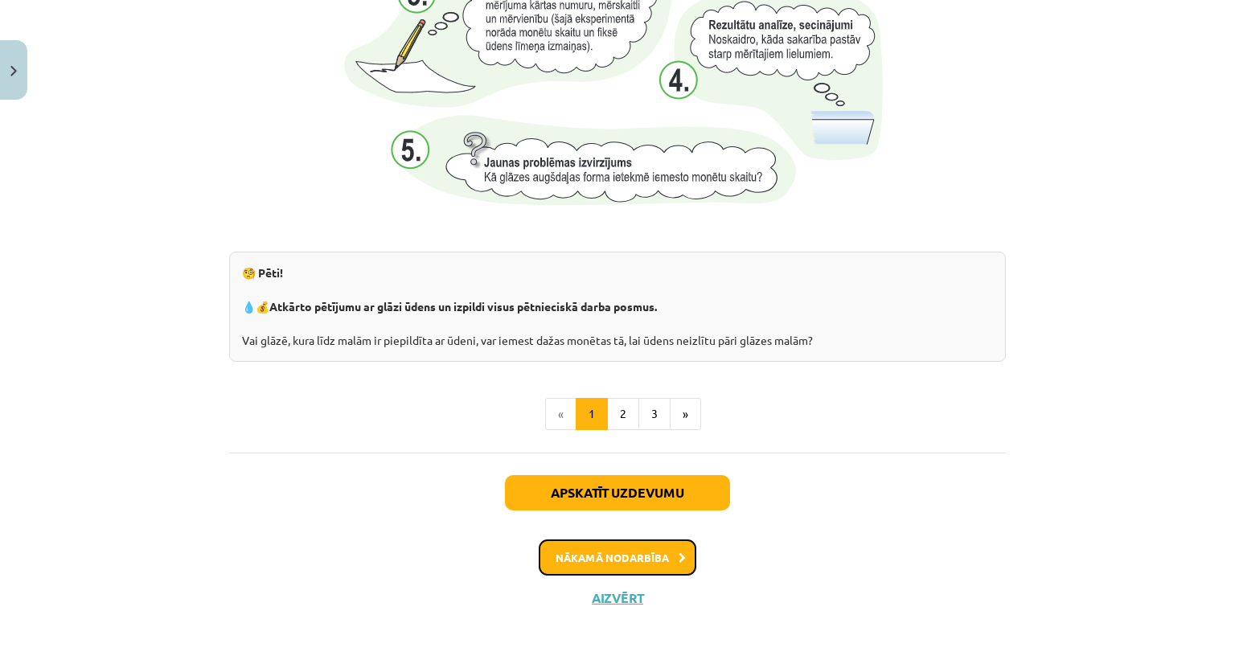
scroll to position [1695, 0]
click at [621, 409] on button "2" at bounding box center [623, 414] width 32 height 32
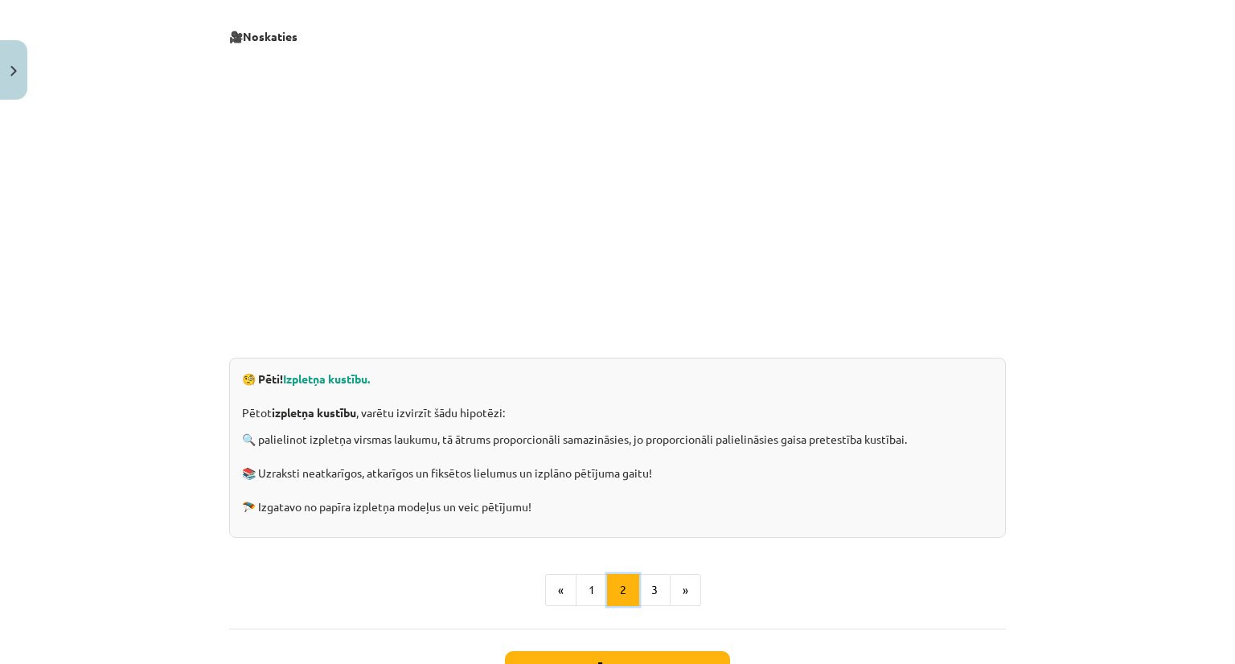
scroll to position [287, 0]
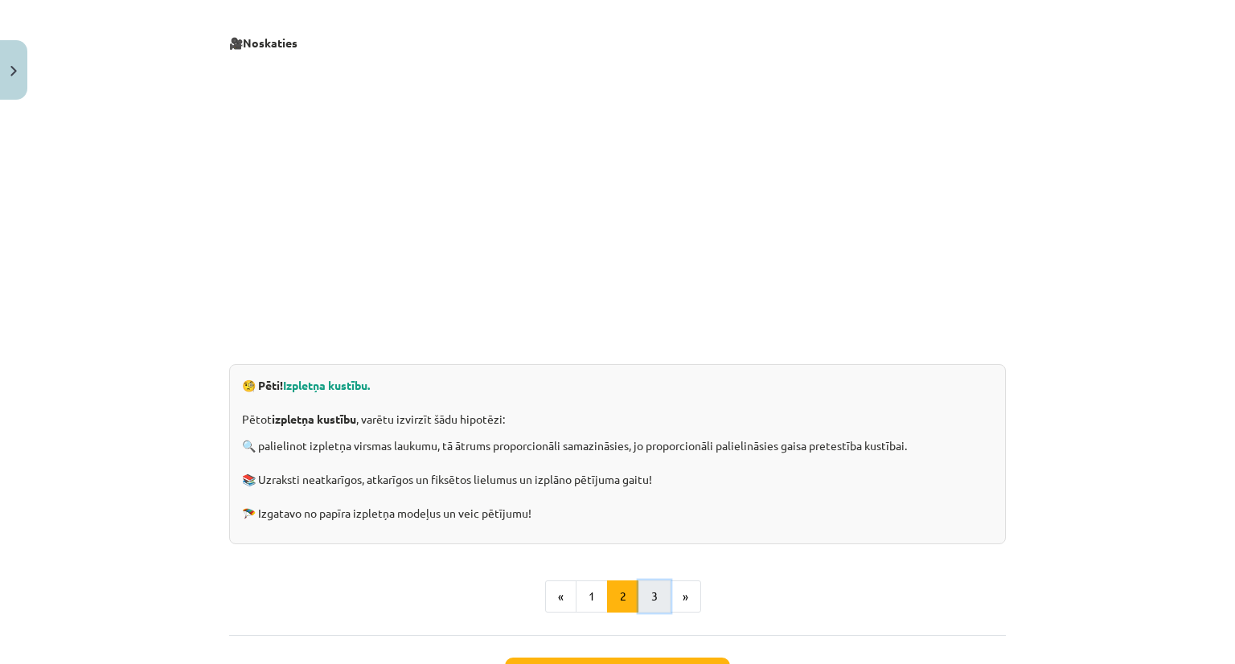
click at [650, 591] on button "3" at bounding box center [655, 597] width 32 height 32
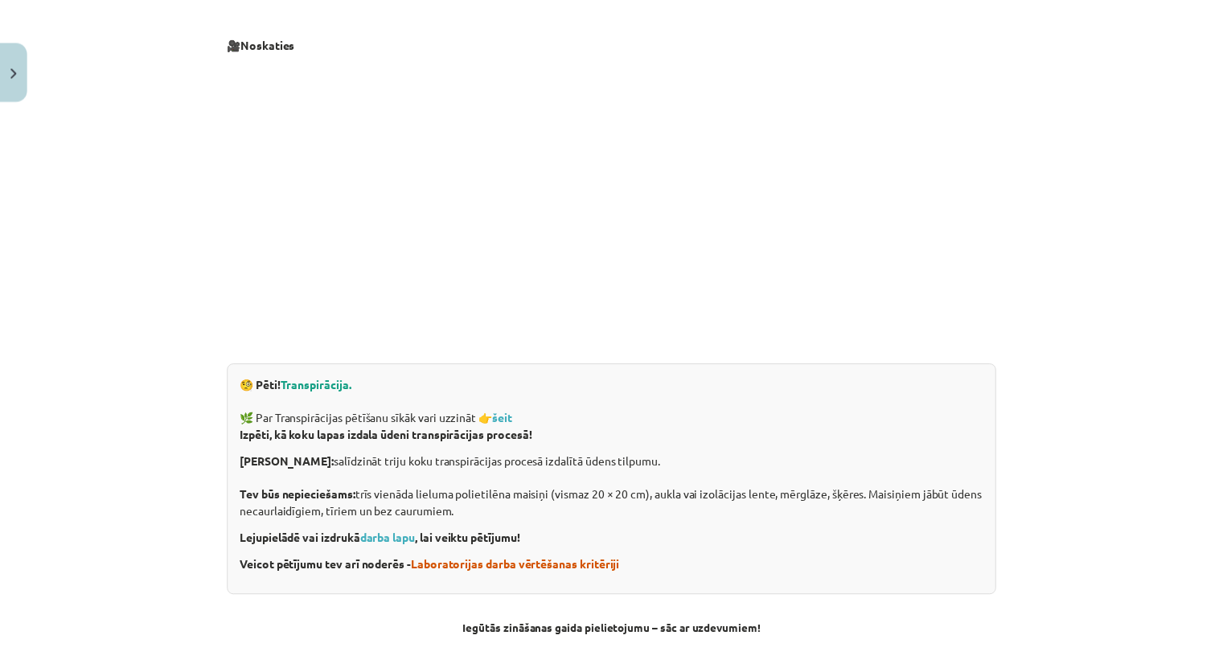
scroll to position [0, 0]
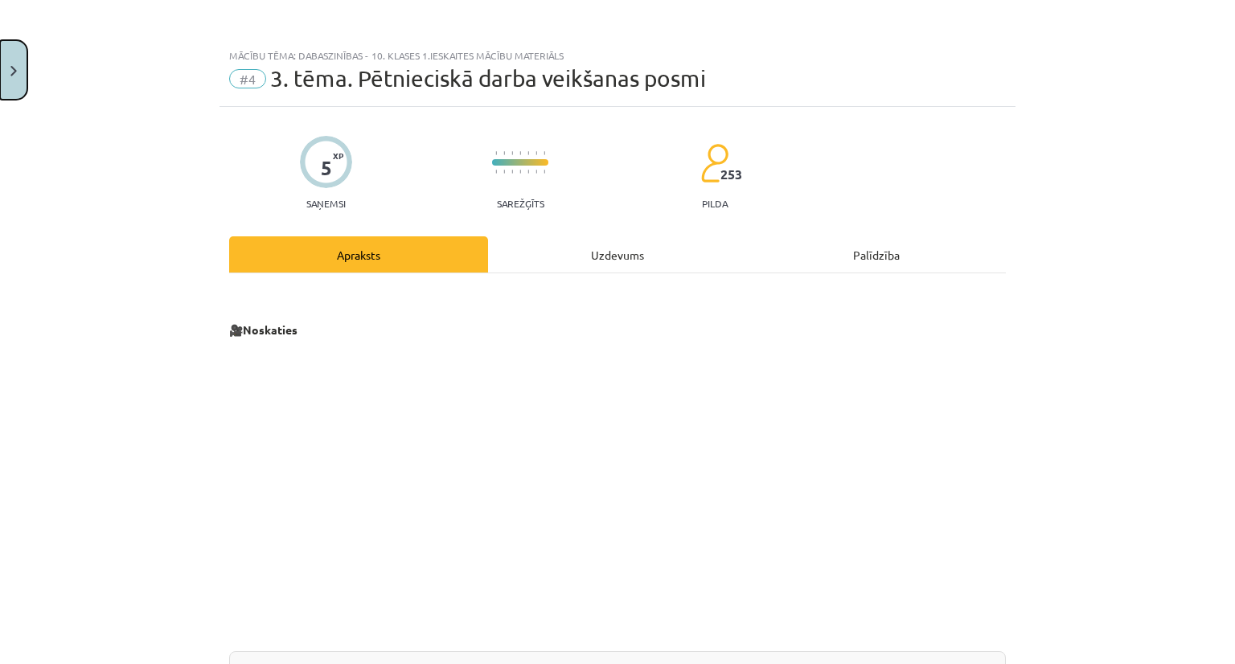
click at [10, 50] on button "Close" at bounding box center [13, 70] width 27 height 60
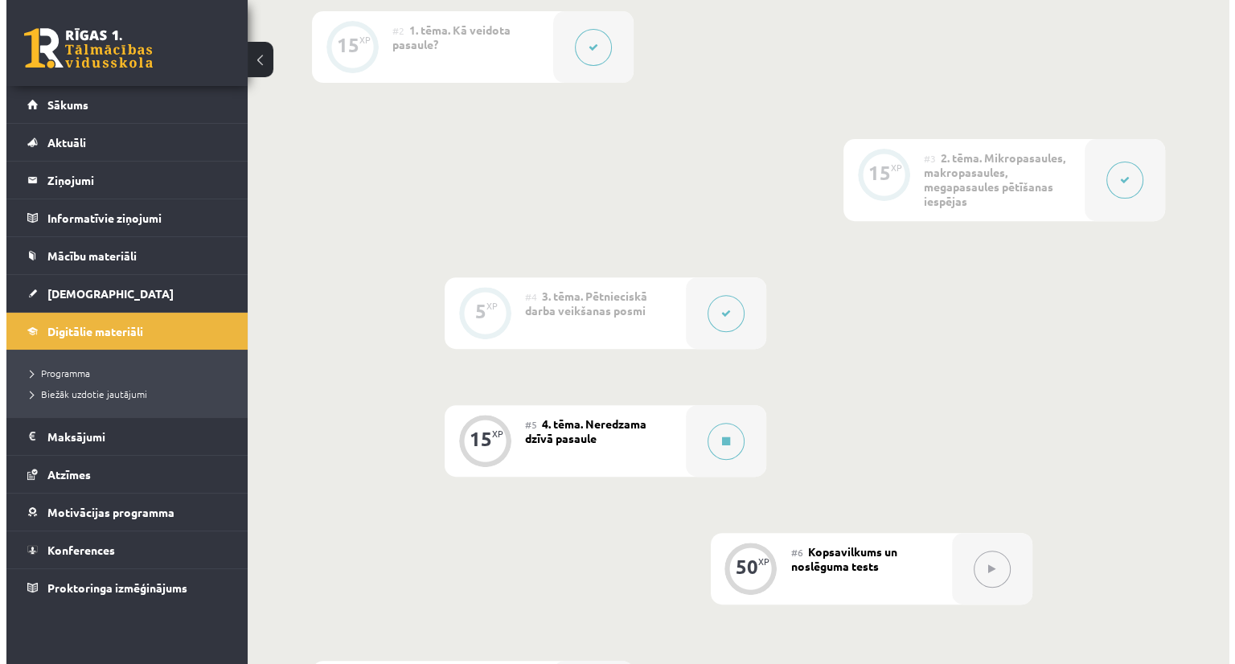
scroll to position [552, 0]
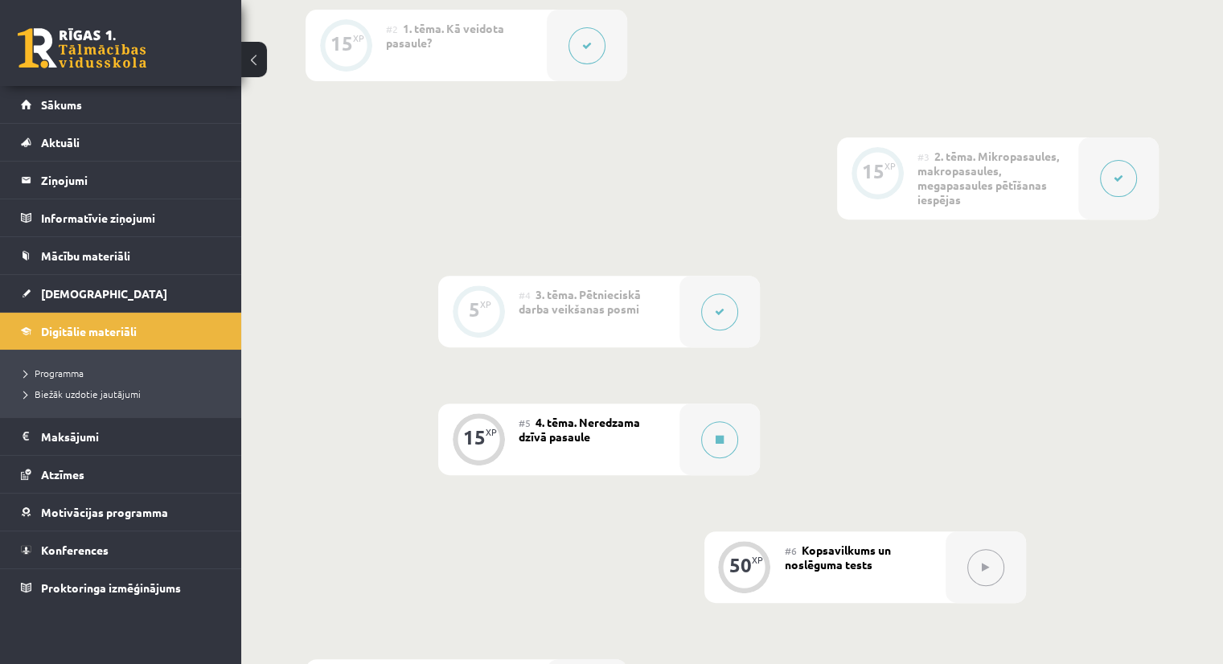
click at [626, 440] on div "#5 4. tēma. Neredzama dzīvā pasaule" at bounding box center [599, 440] width 161 height 72
click at [722, 442] on icon at bounding box center [720, 440] width 8 height 10
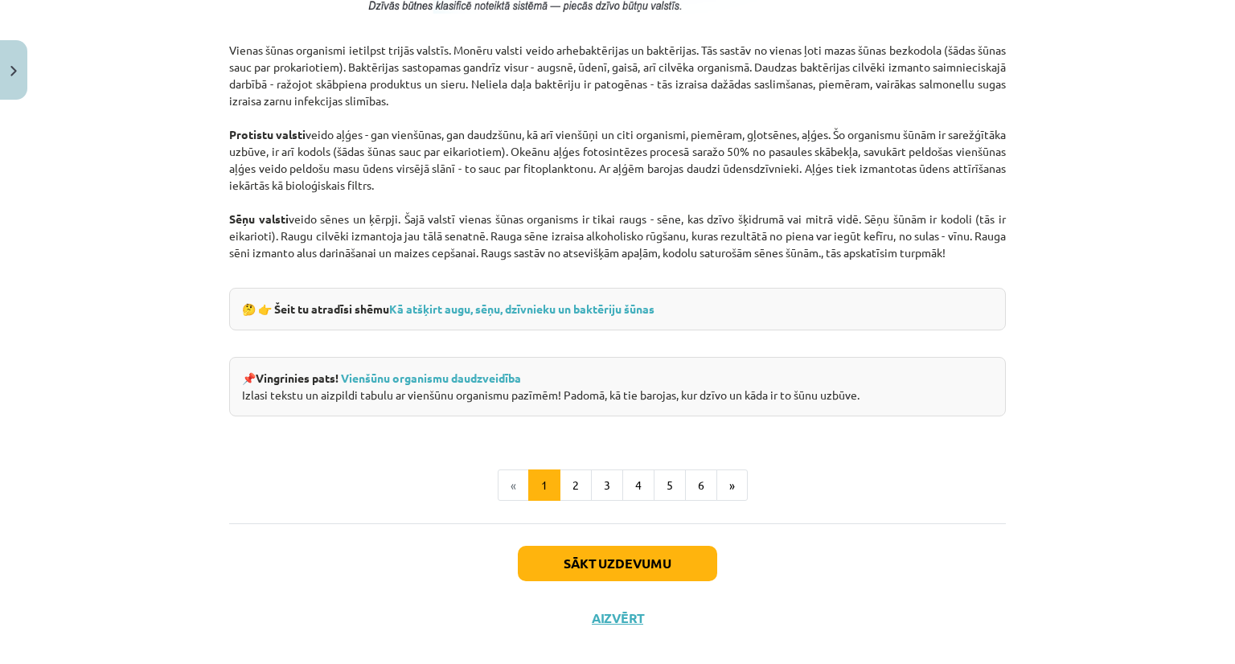
scroll to position [1435, 0]
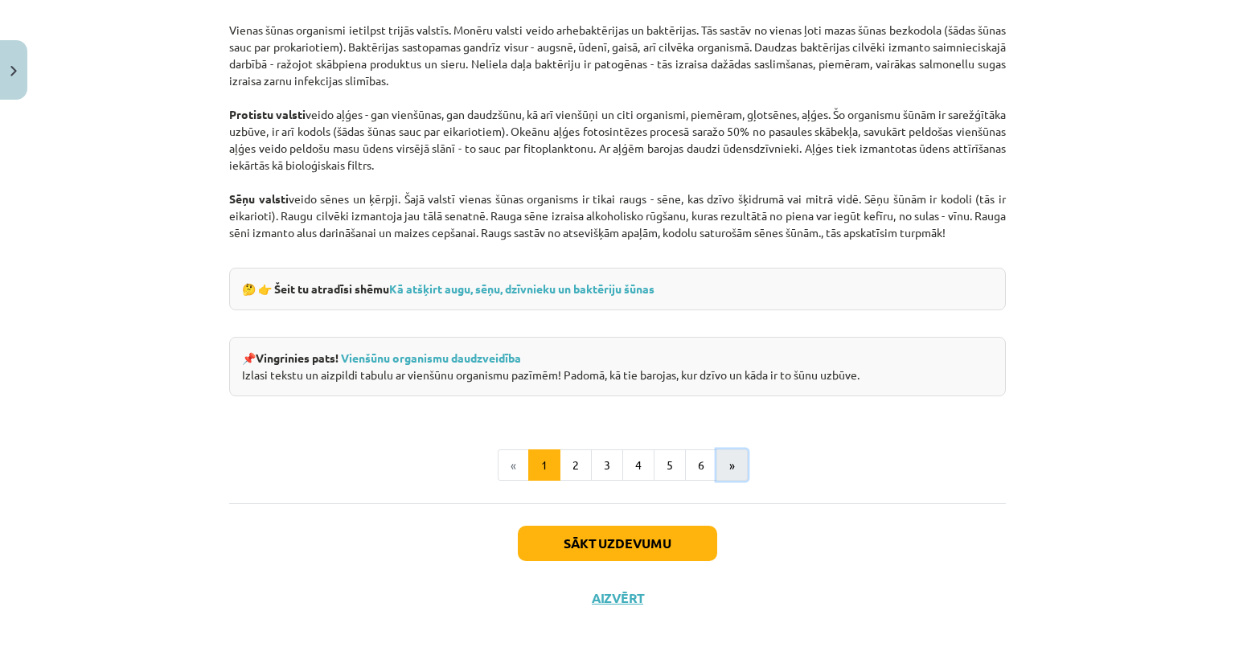
click at [733, 464] on button "»" at bounding box center [732, 466] width 31 height 32
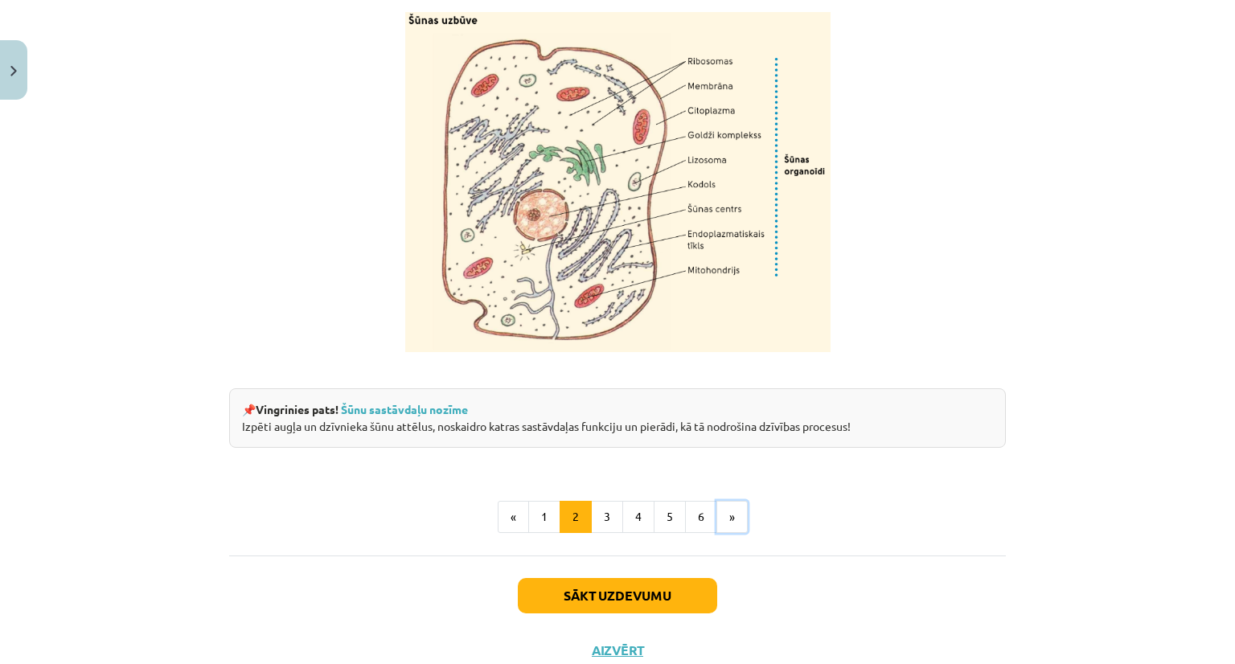
scroll to position [1941, 0]
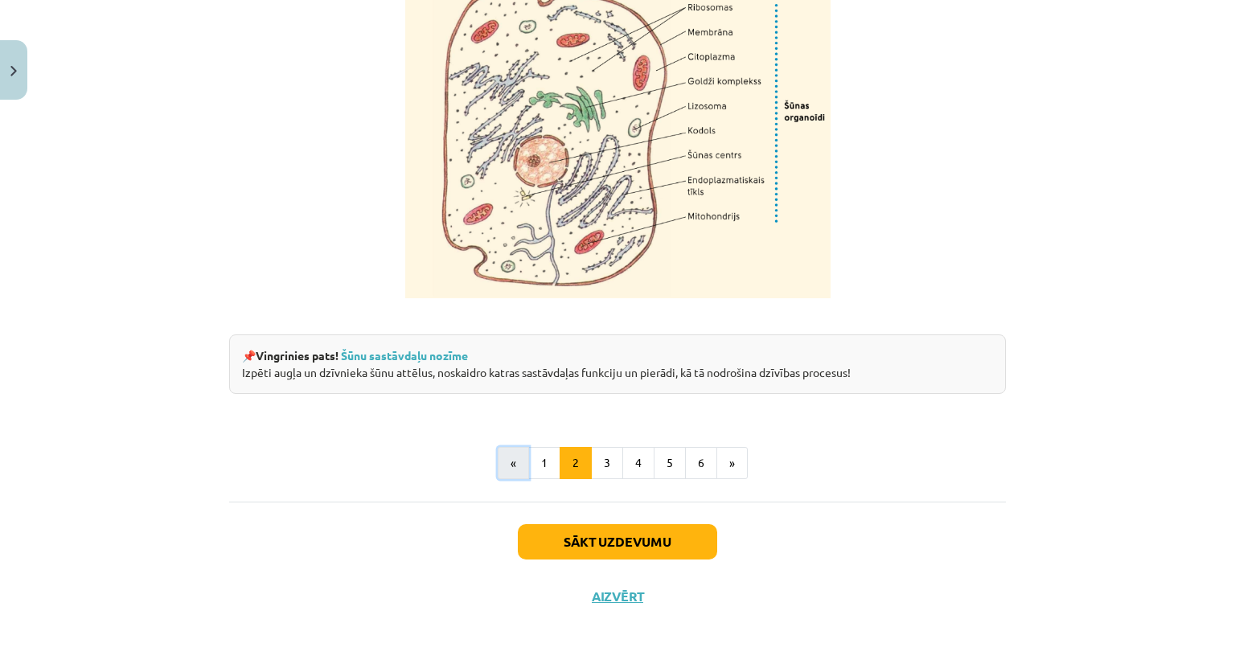
click at [502, 475] on button "«" at bounding box center [513, 463] width 31 height 32
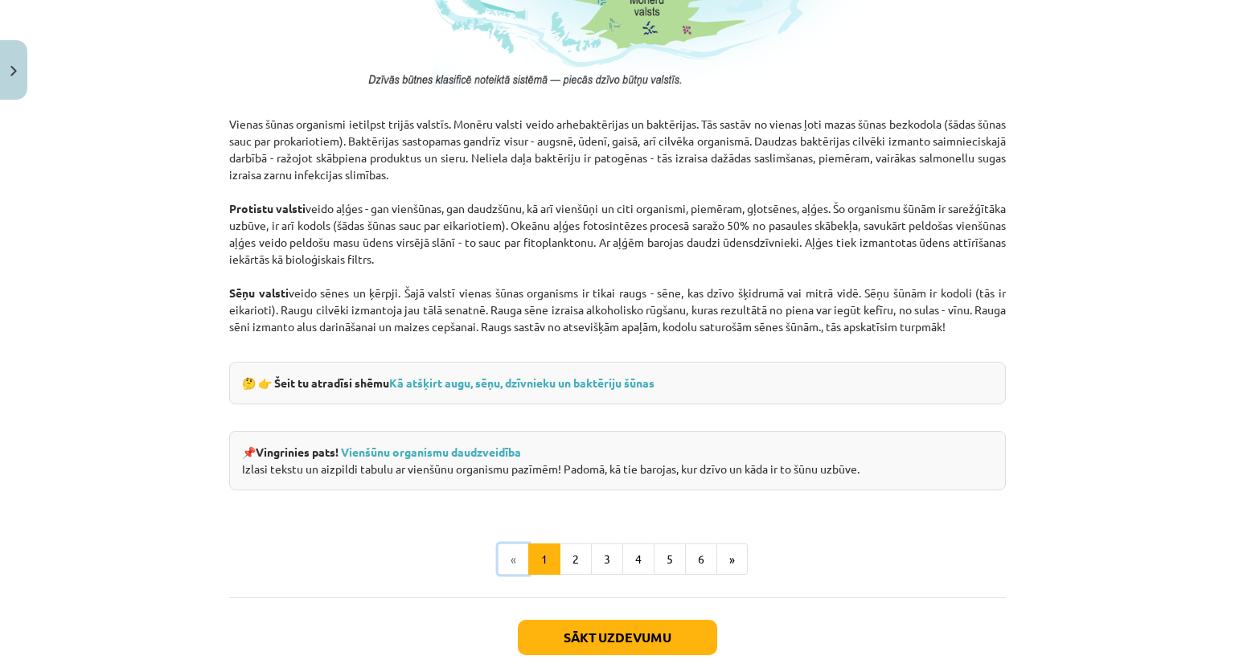
scroll to position [1435, 0]
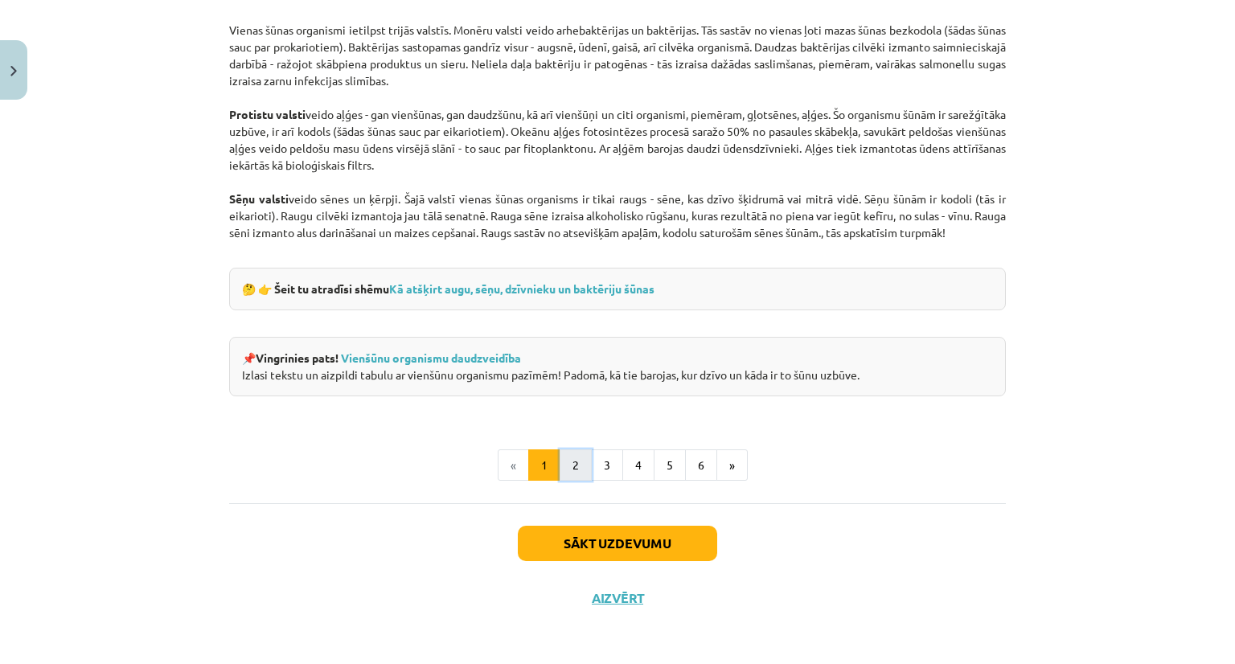
click at [581, 464] on button "2" at bounding box center [576, 466] width 32 height 32
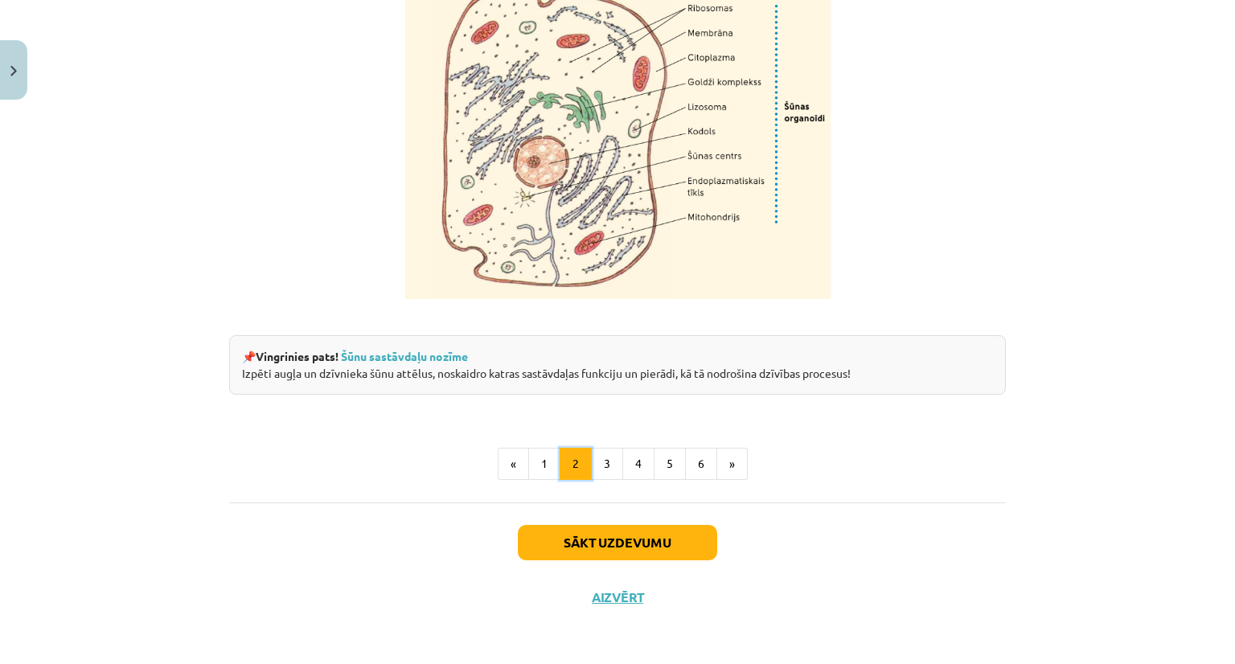
scroll to position [1941, 0]
click at [591, 464] on button "3" at bounding box center [607, 463] width 32 height 32
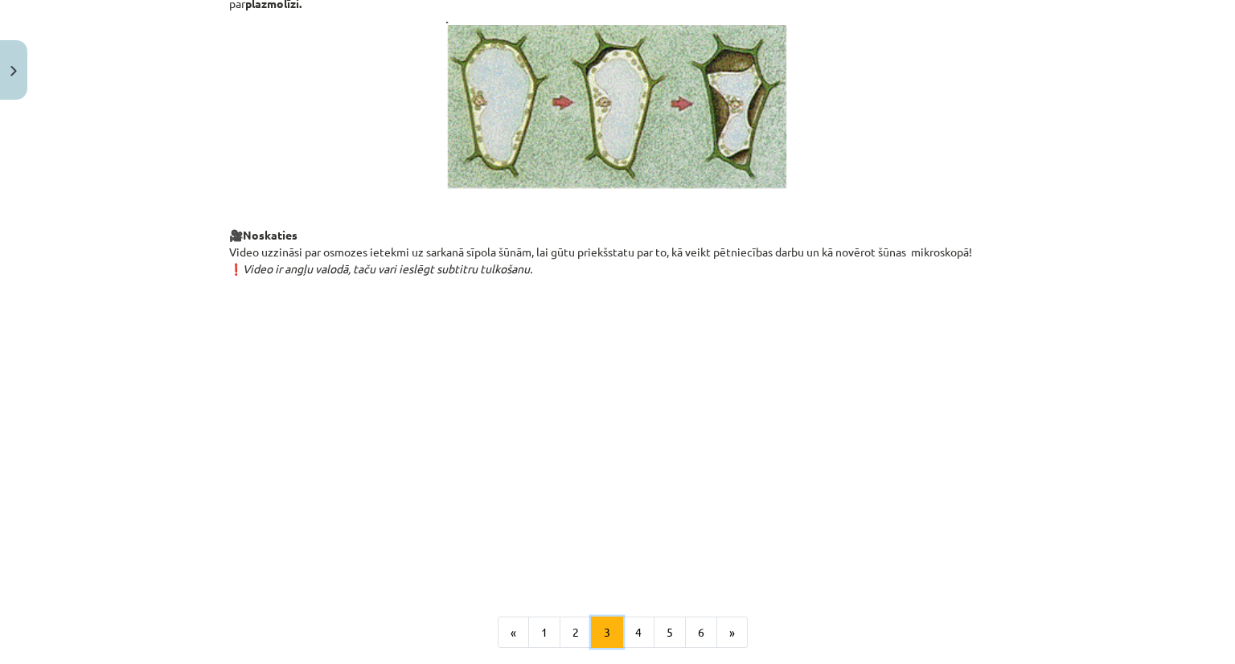
scroll to position [1809, 0]
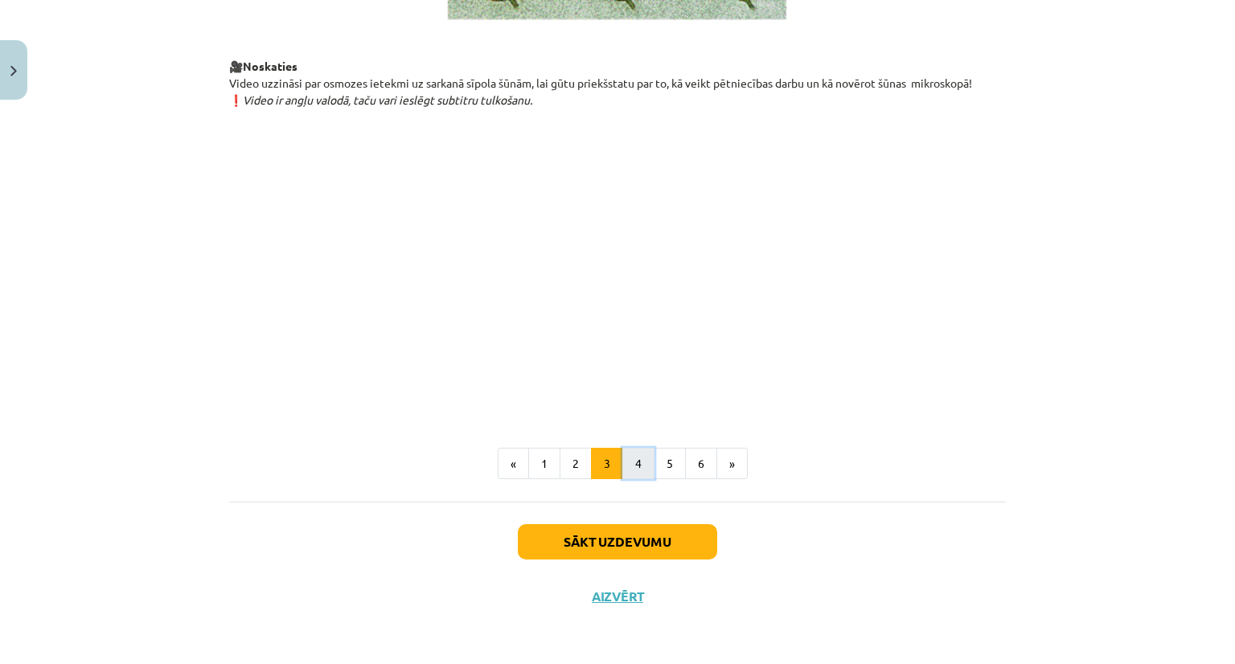
click at [631, 469] on button "4" at bounding box center [638, 464] width 32 height 32
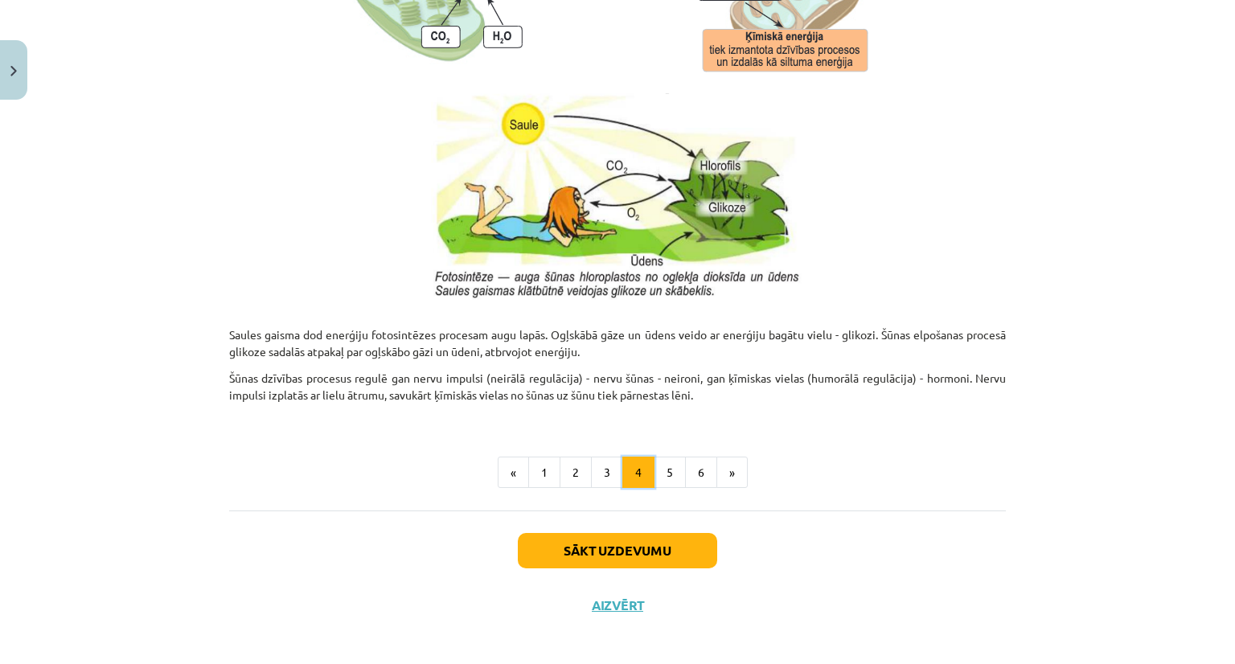
scroll to position [1595, 0]
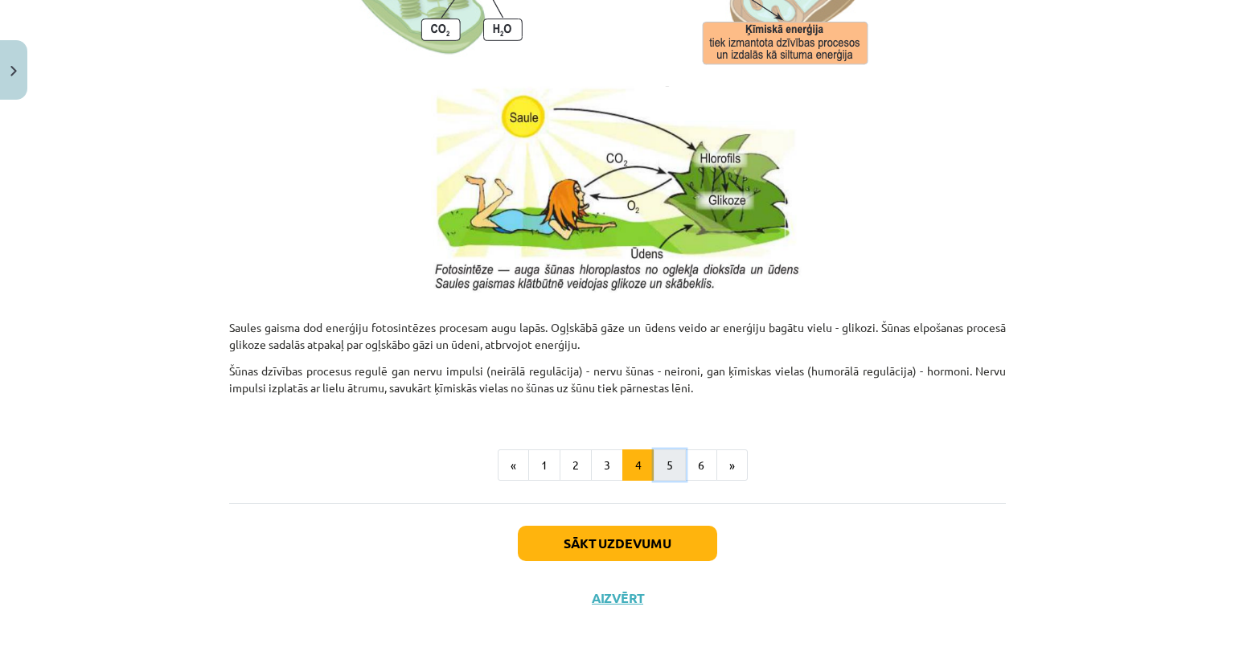
click at [662, 476] on button "5" at bounding box center [670, 466] width 32 height 32
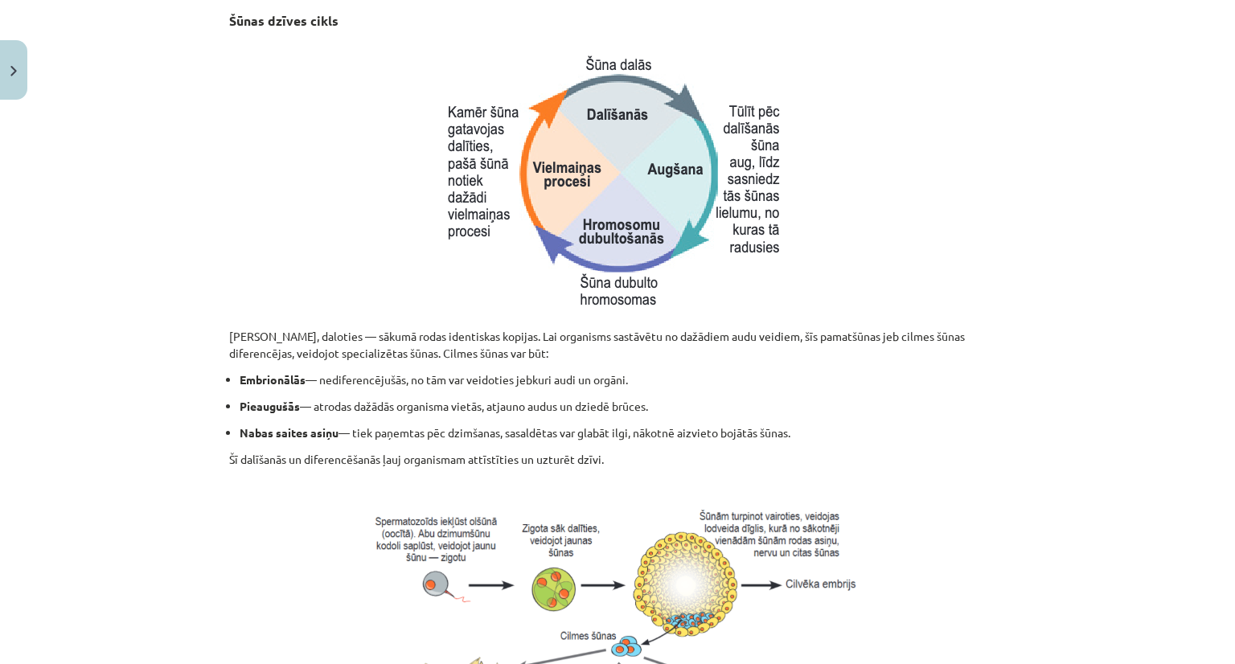
scroll to position [668, 0]
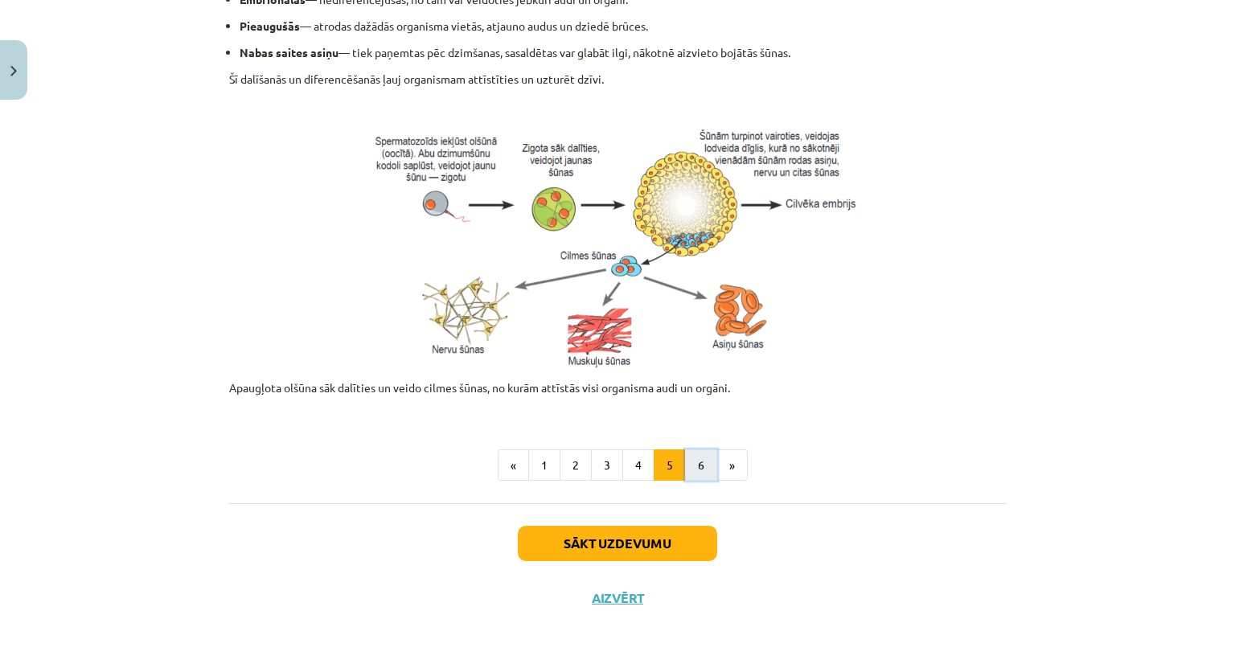
click at [685, 465] on button "6" at bounding box center [701, 466] width 32 height 32
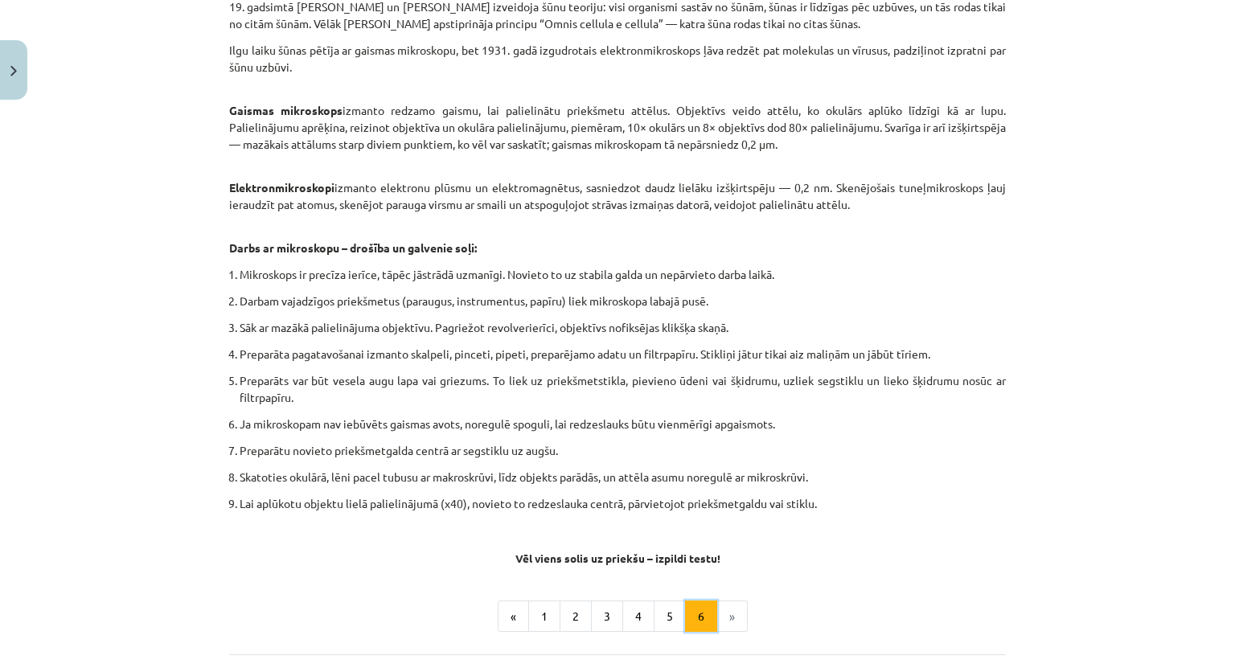
scroll to position [877, 0]
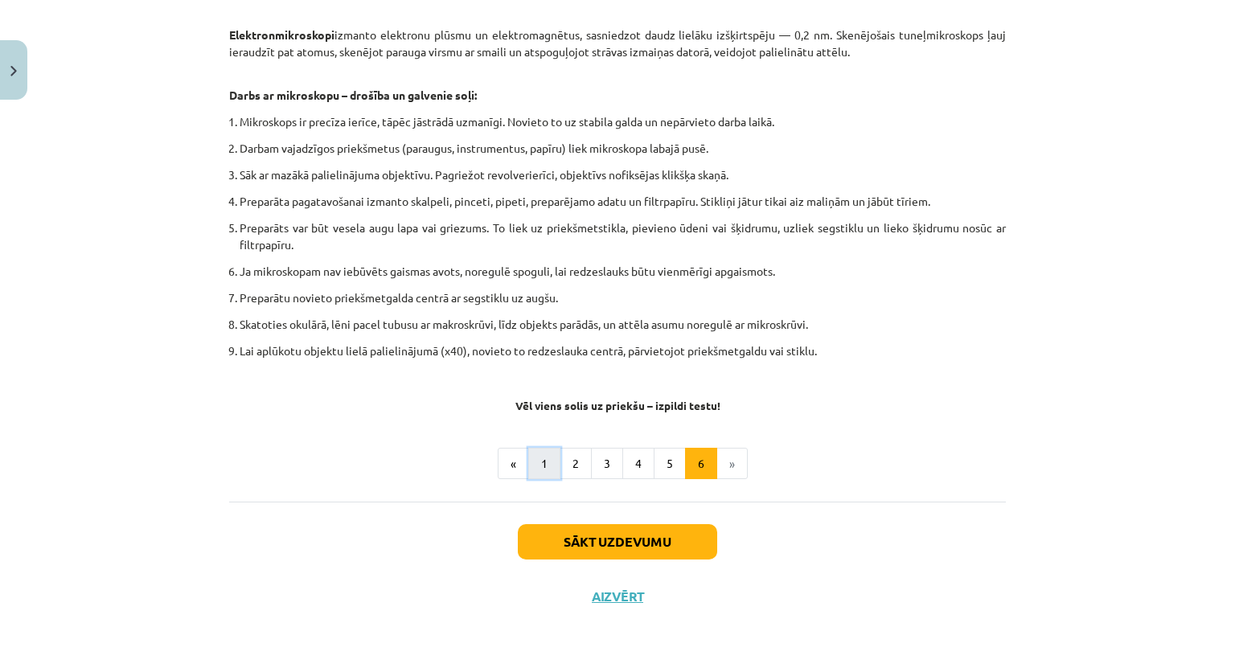
click at [541, 464] on button "1" at bounding box center [544, 464] width 32 height 32
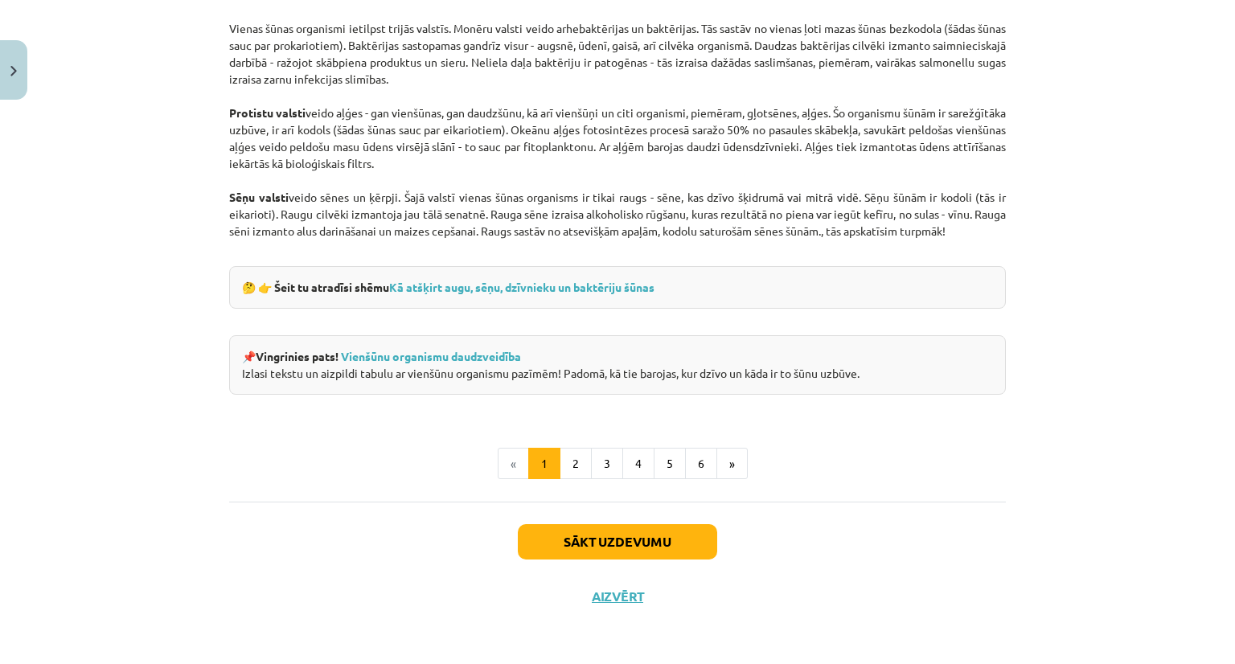
scroll to position [1358, 0]
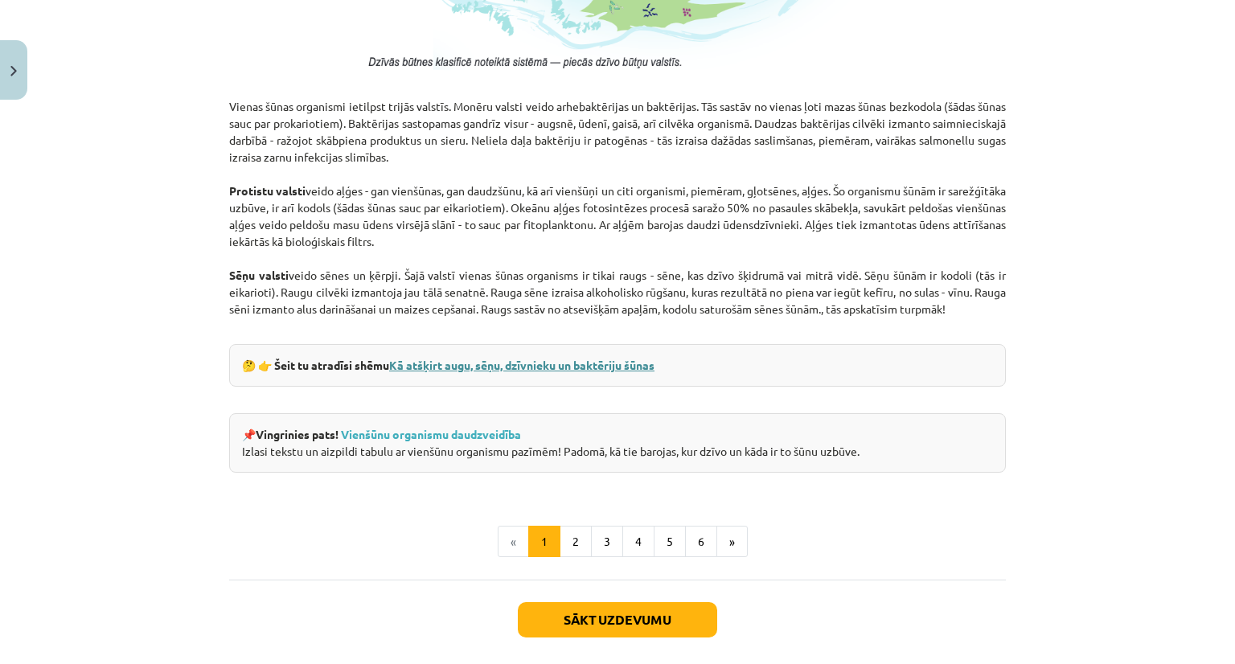
click at [508, 363] on link "Kā atšķirt augu, sēņu, dzīvnieku un baktēriju šūnas" at bounding box center [521, 365] width 265 height 14
click at [460, 434] on link "Vienšūnu organismu daudzveidība" at bounding box center [431, 434] width 180 height 14
